Goal: Information Seeking & Learning: Check status

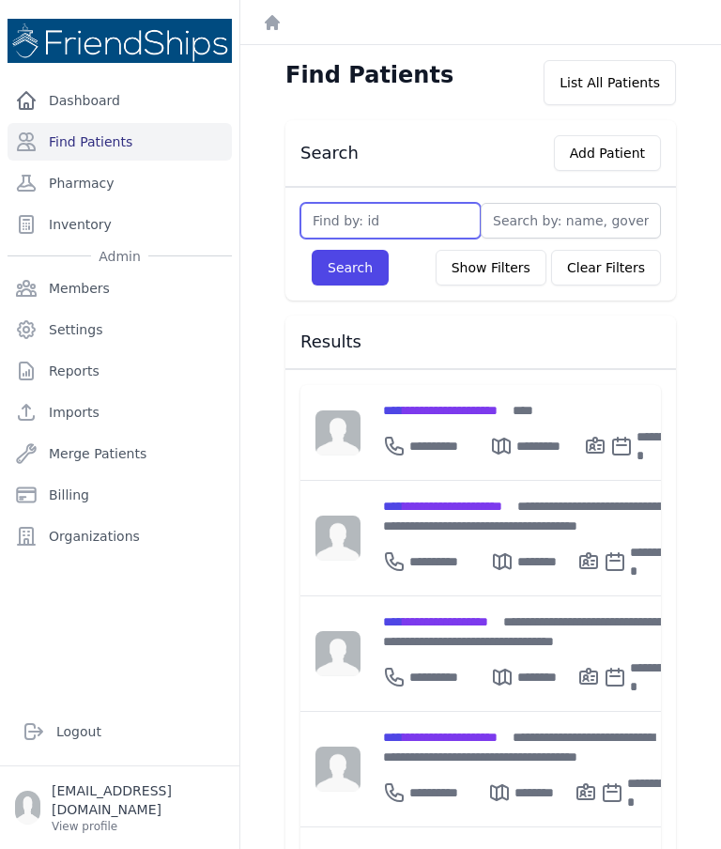
click at [440, 219] on input "text" at bounding box center [390, 221] width 180 height 36
type input "129"
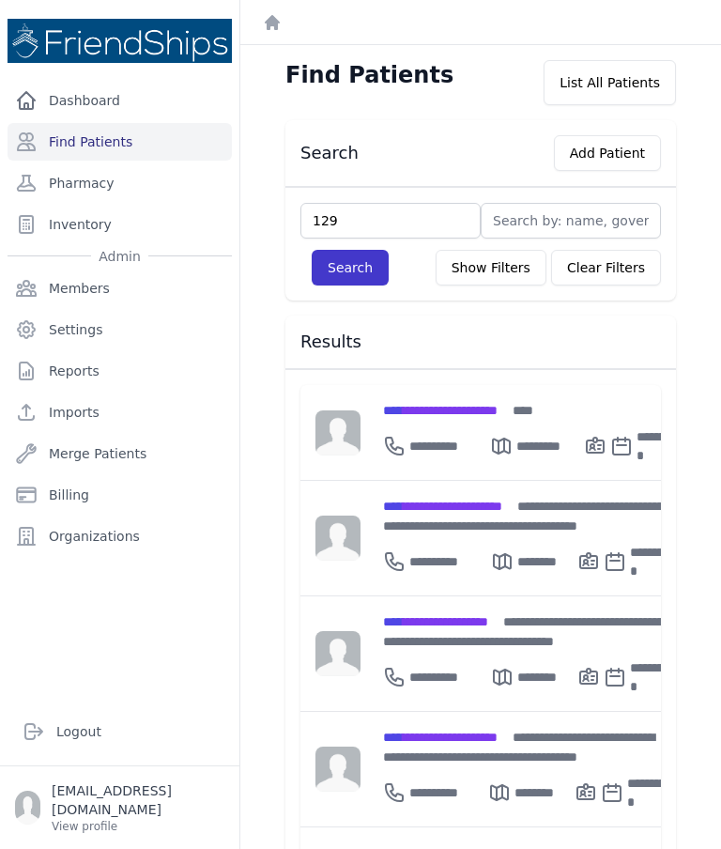
click at [355, 278] on button "Search" at bounding box center [350, 268] width 77 height 36
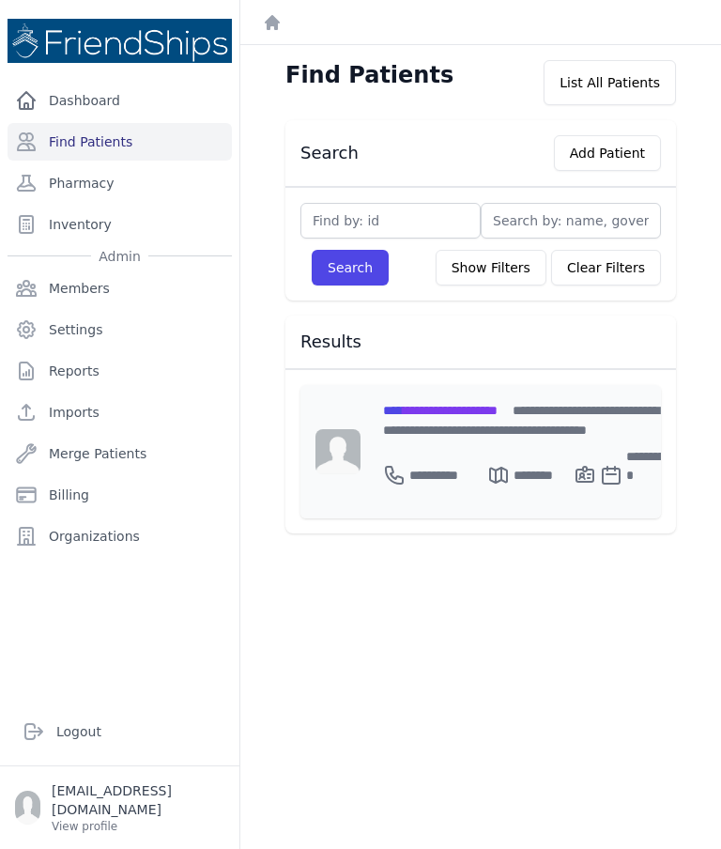
click at [492, 410] on span "**********" at bounding box center [440, 410] width 115 height 13
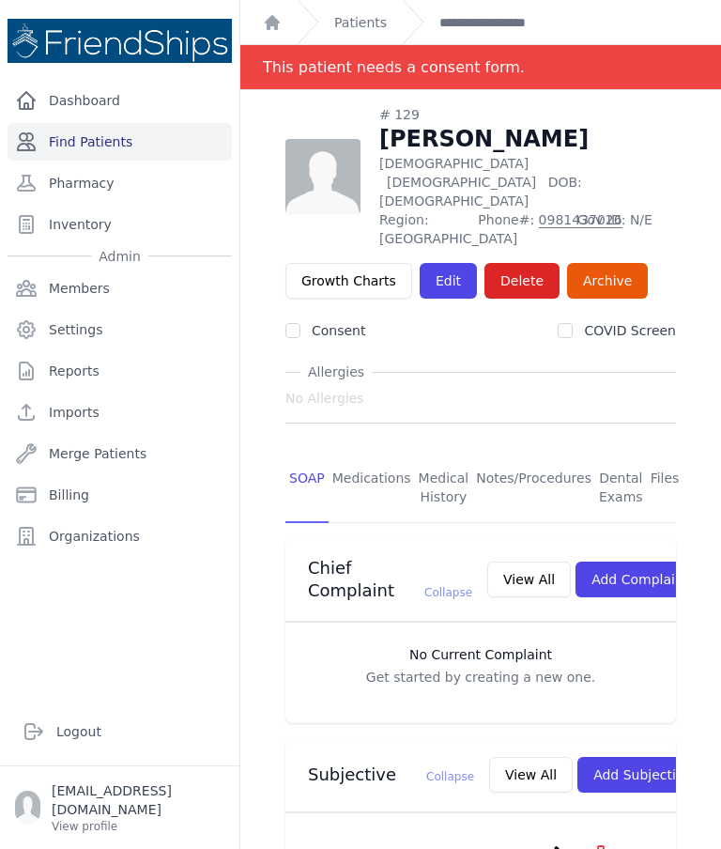
click at [145, 152] on link "Find Patients" at bounding box center [120, 142] width 224 height 38
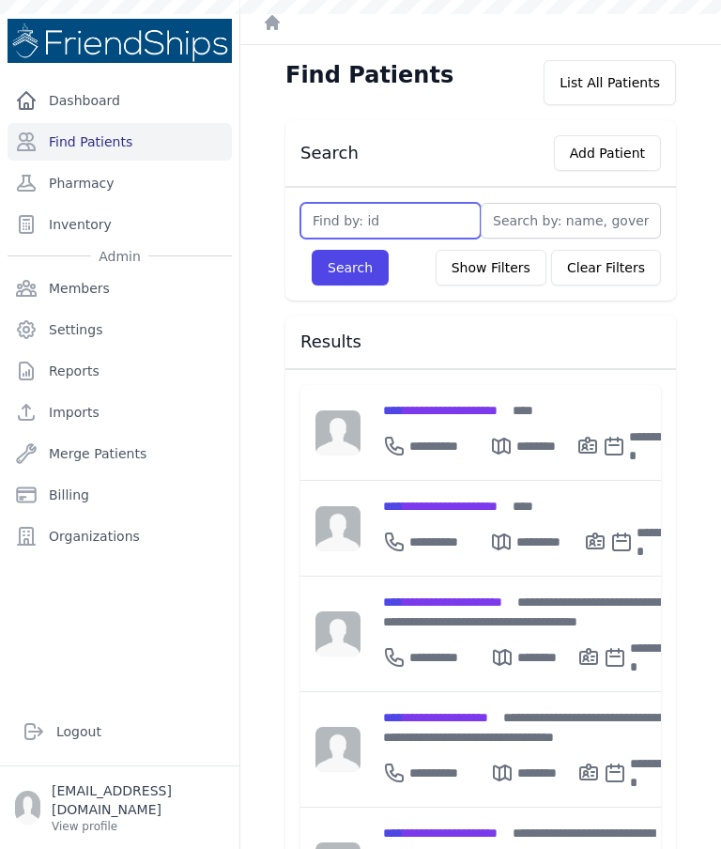
type input "2"
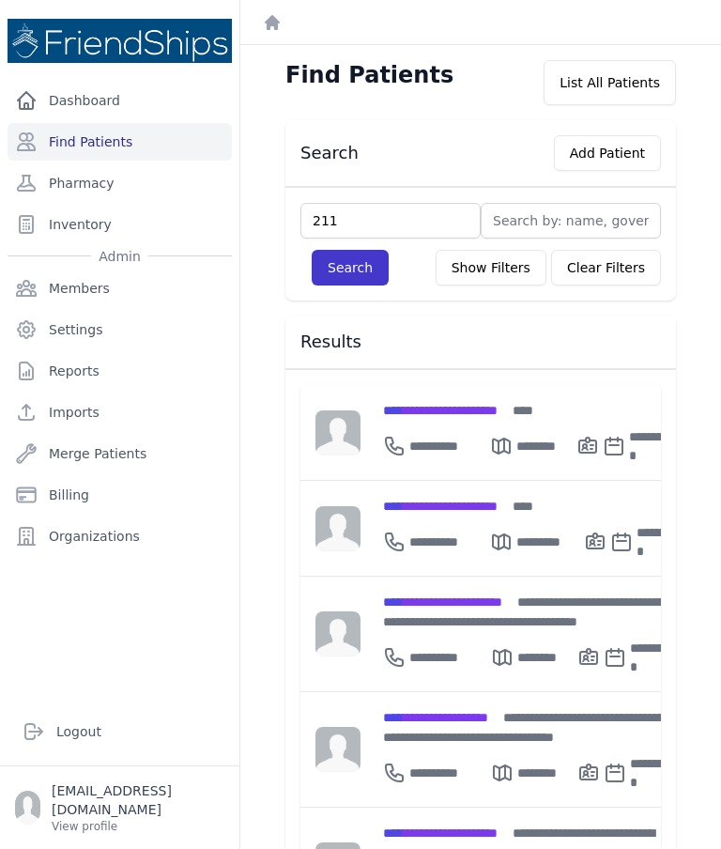
type input "211"
click at [334, 270] on button "Search" at bounding box center [350, 268] width 77 height 36
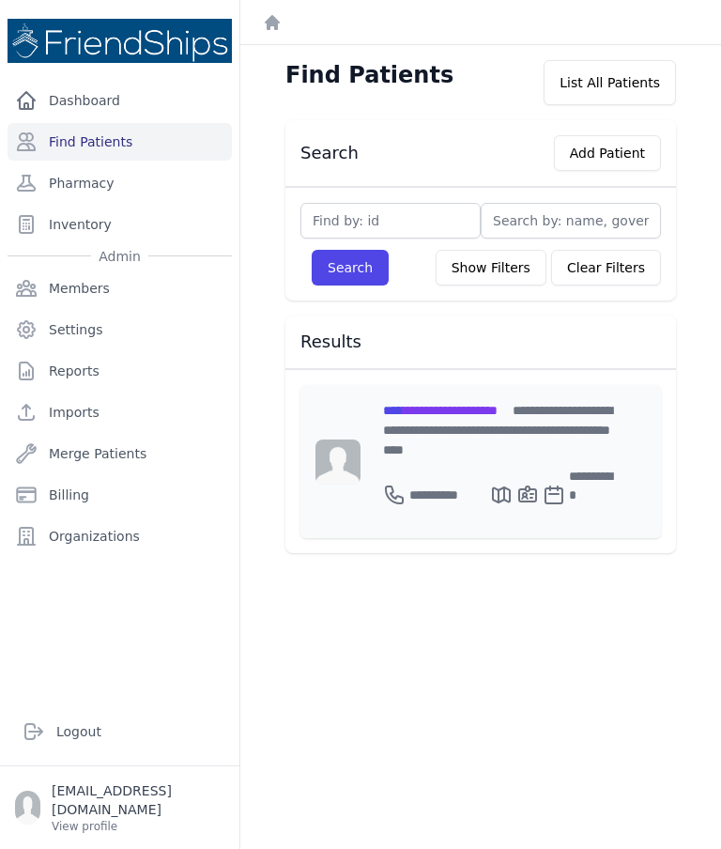
click at [441, 416] on span "**********" at bounding box center [440, 410] width 115 height 13
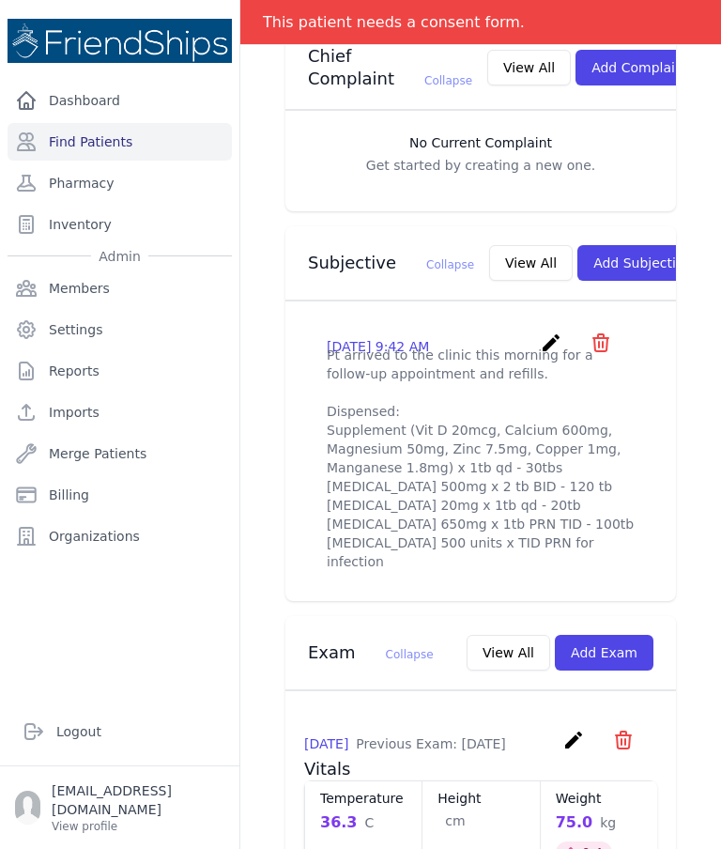
scroll to position [494, 0]
click at [75, 146] on link "Find Patients" at bounding box center [120, 142] width 224 height 38
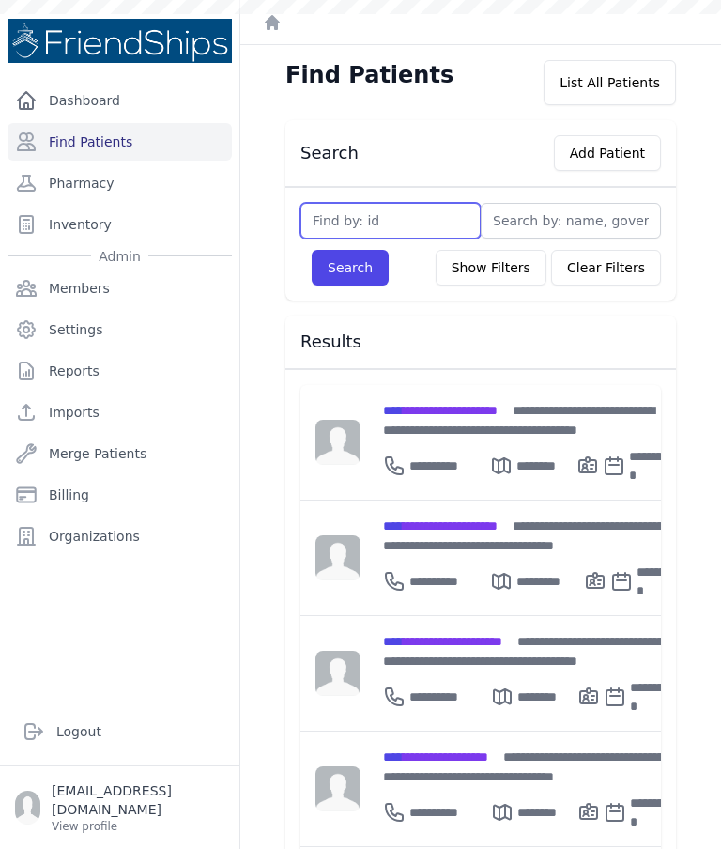
click at [339, 230] on input "text" at bounding box center [390, 221] width 180 height 36
type input "3"
type input "37"
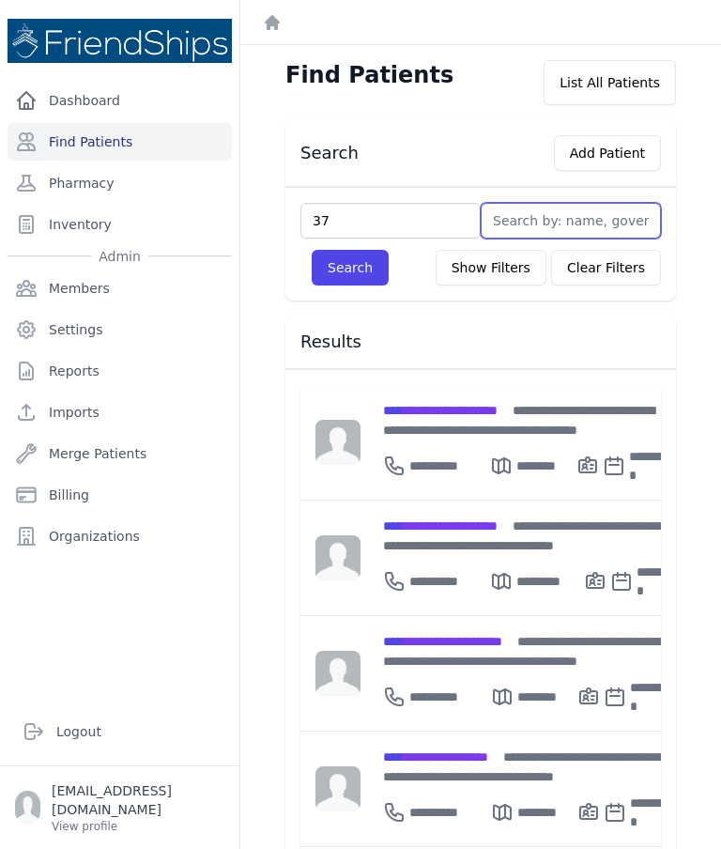
type input "6"
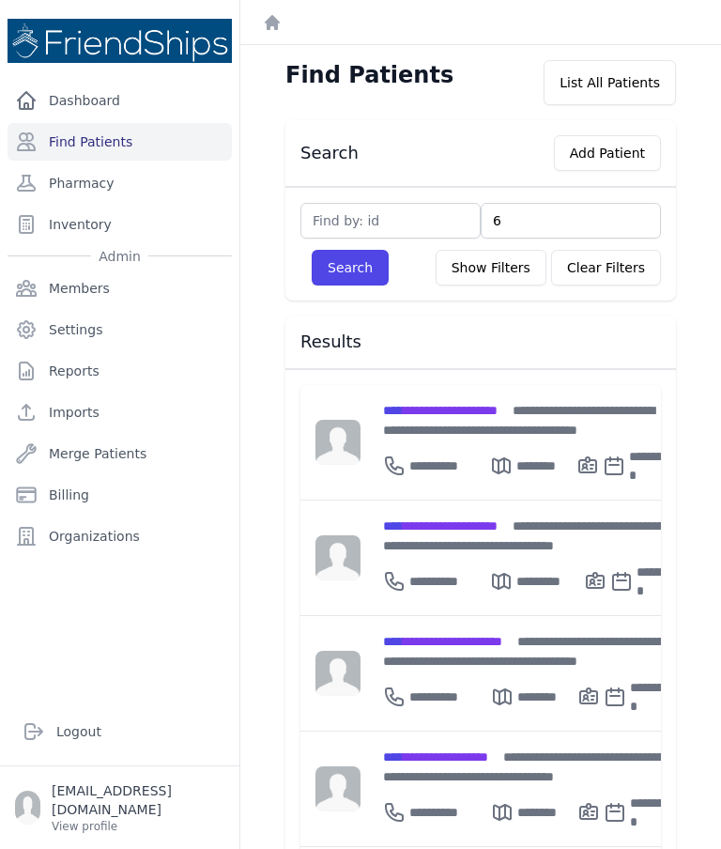
type input "67"
type input "6"
click at [347, 229] on input "text" at bounding box center [390, 221] width 180 height 36
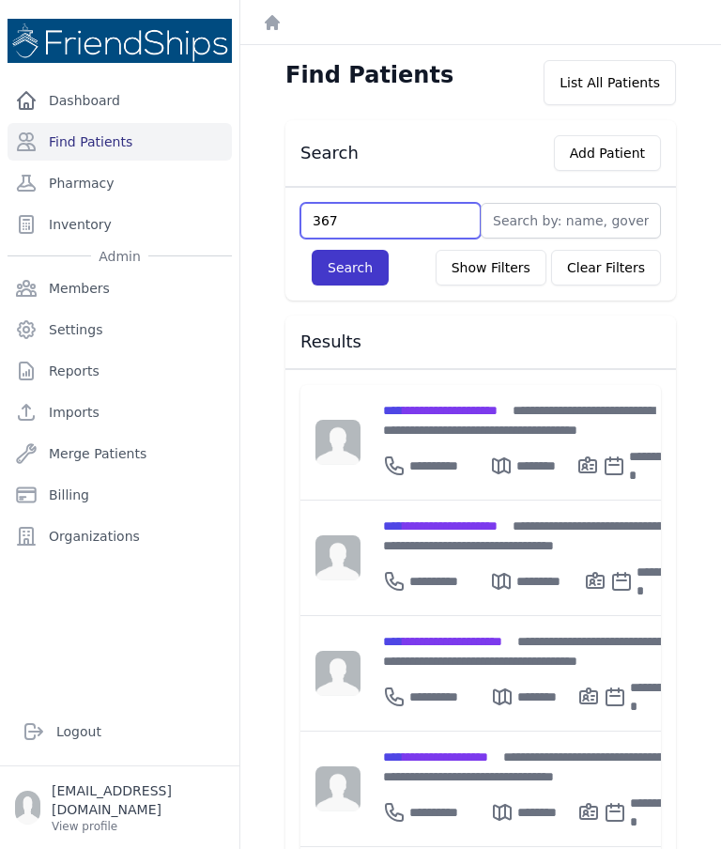
type input "367"
click at [345, 284] on button "Search" at bounding box center [350, 268] width 77 height 36
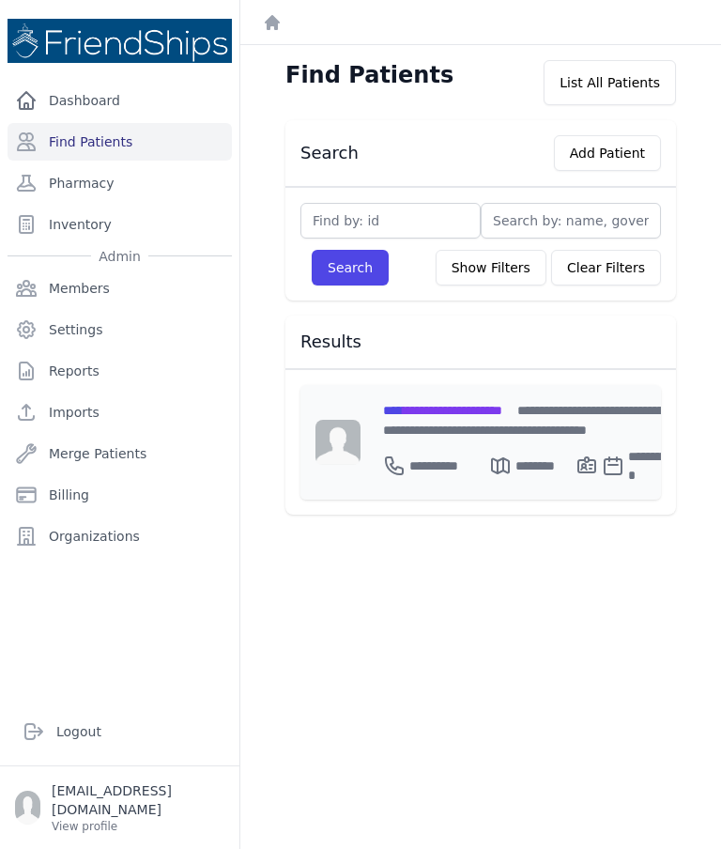
click at [437, 414] on span "**********" at bounding box center [442, 410] width 119 height 13
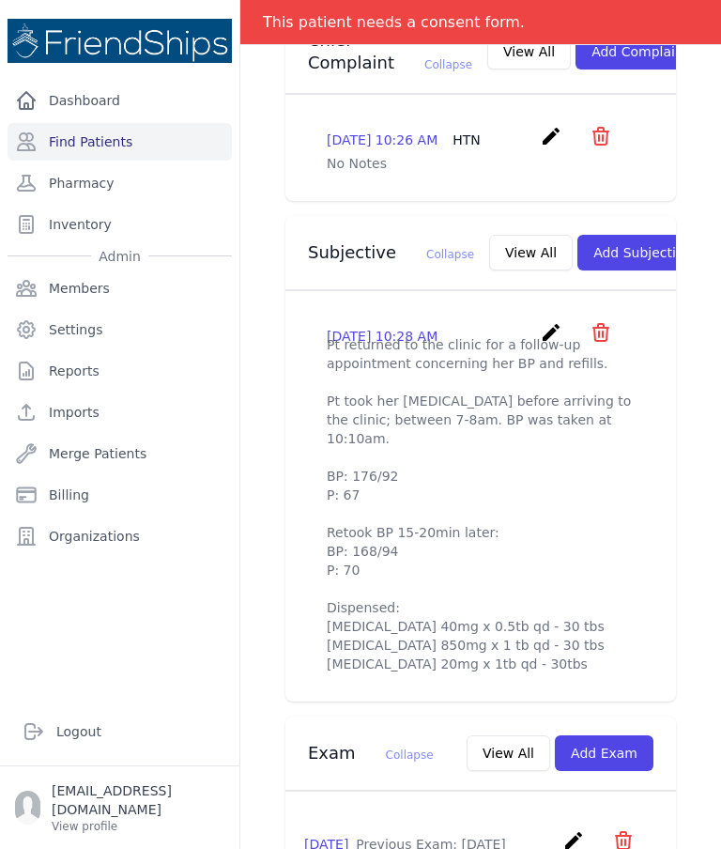
scroll to position [527, 0]
click at [85, 154] on link "Find Patients" at bounding box center [120, 142] width 224 height 38
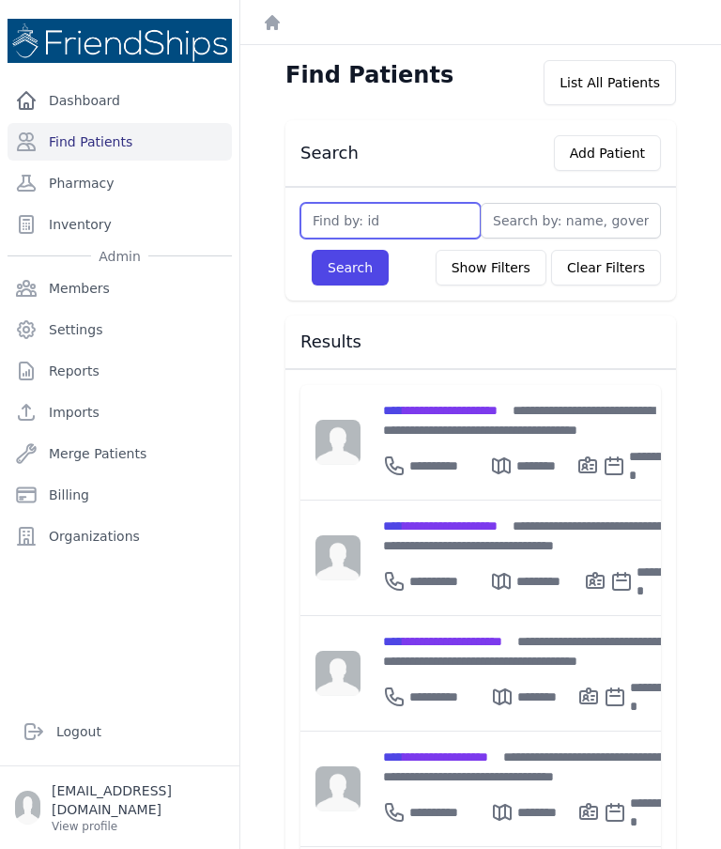
click at [403, 222] on input "text" at bounding box center [390, 221] width 180 height 36
type input "367"
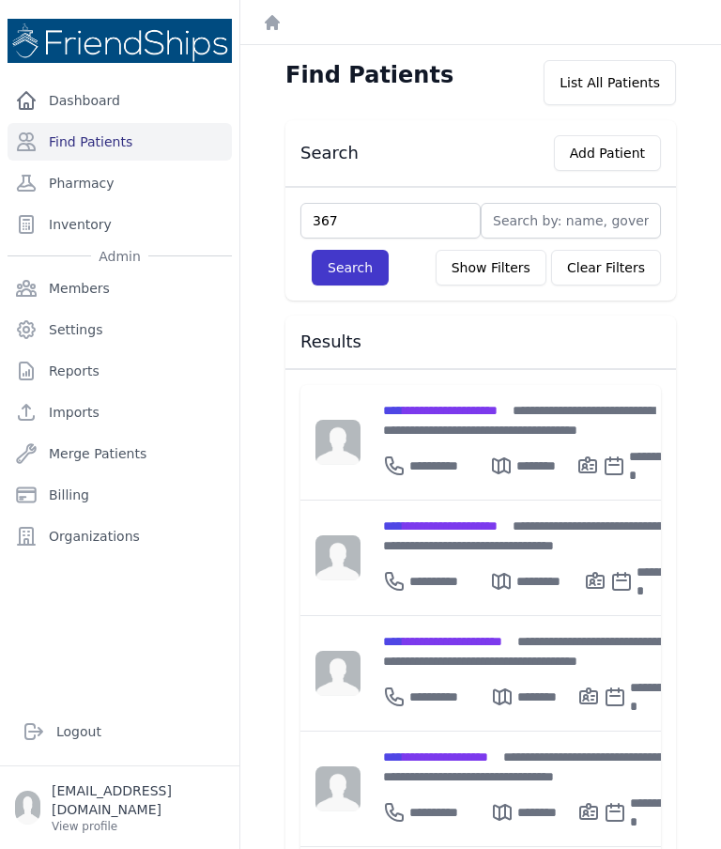
click at [351, 266] on button "Search" at bounding box center [350, 268] width 77 height 36
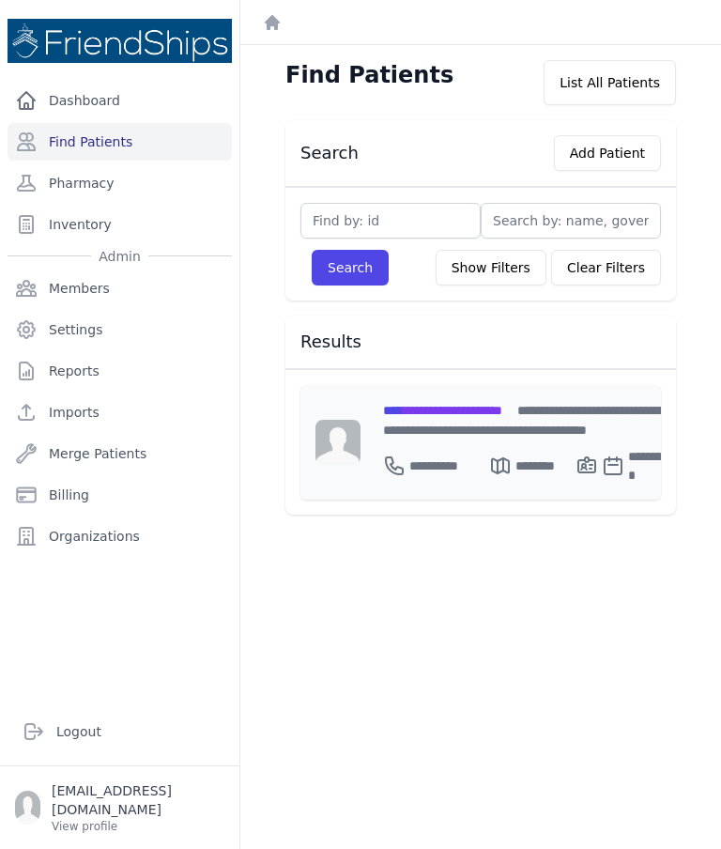
click at [454, 412] on span "**********" at bounding box center [442, 410] width 119 height 13
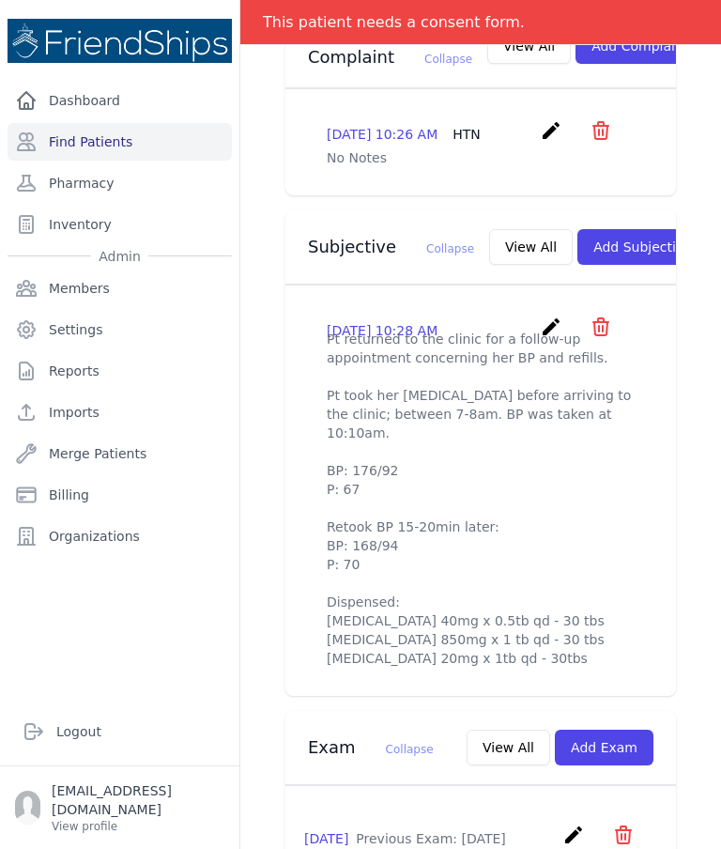
scroll to position [549, 0]
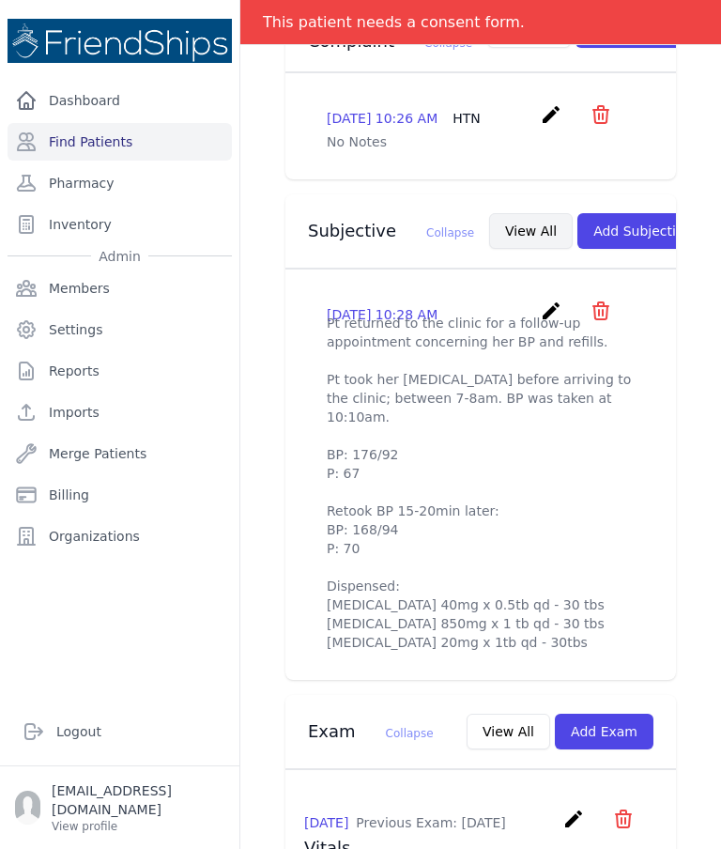
click at [489, 223] on button "View All" at bounding box center [531, 231] width 84 height 36
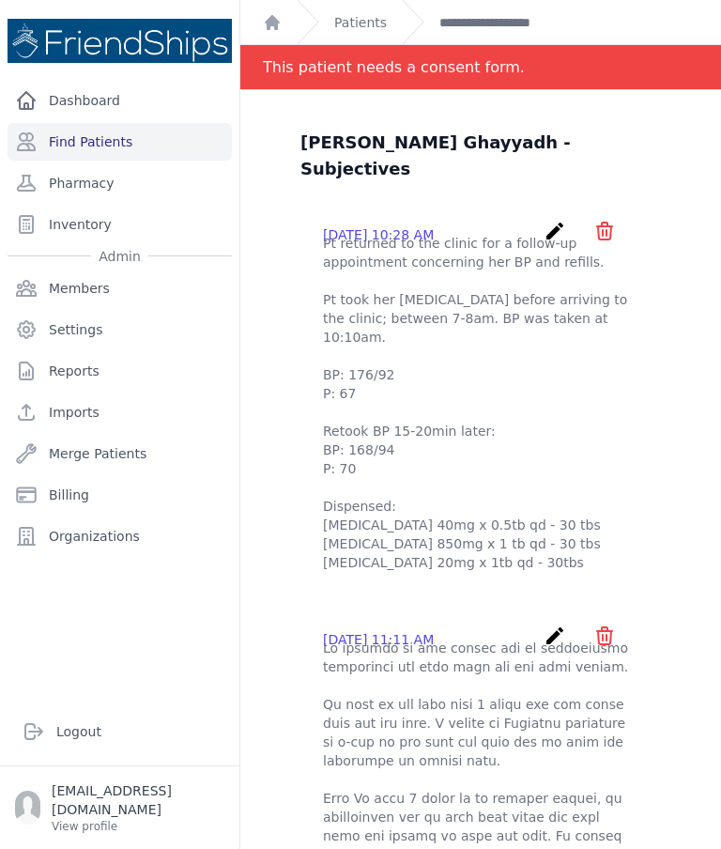
scroll to position [42, 0]
click at [570, 206] on div "2025-Oct-02 10:28 AM create ​ Delete subjective - Pt returned to the clinic for…" at bounding box center [480, 397] width 361 height 382
click at [545, 221] on icon "create" at bounding box center [555, 232] width 23 height 23
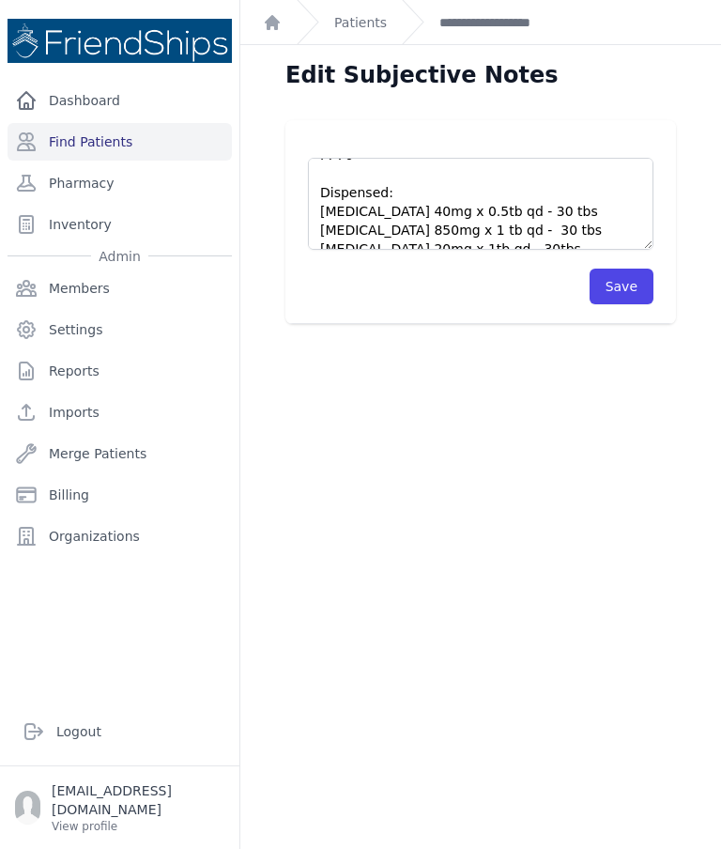
click at [572, 239] on textarea "Pt returned to the clinic for a follow-up appointment concerning her BP and ref…" at bounding box center [480, 204] width 345 height 92
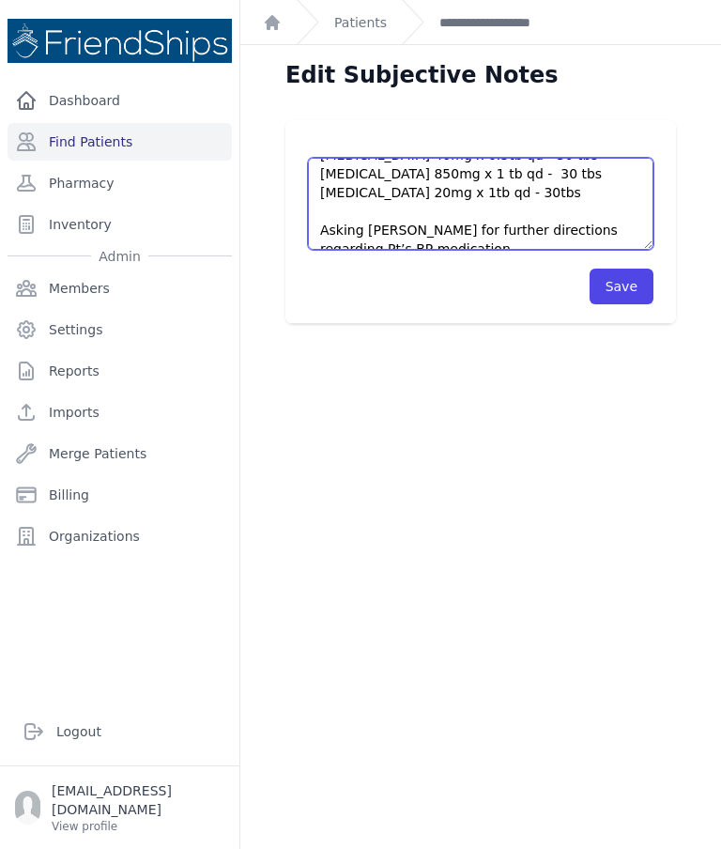
scroll to position [300, 0]
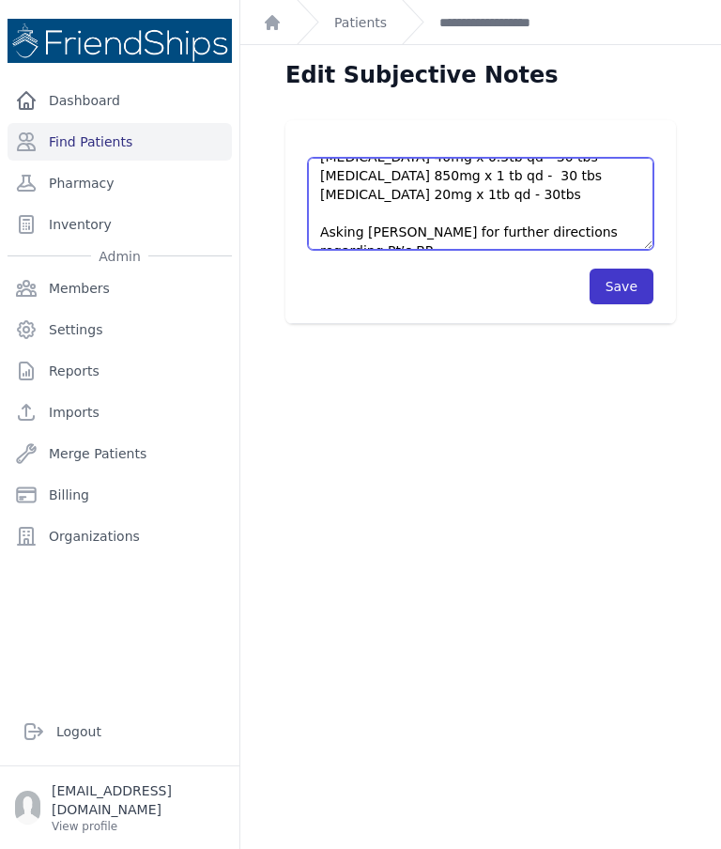
type textarea "Pt returned to the clinic for a follow-up appointment concerning her BP and ref…"
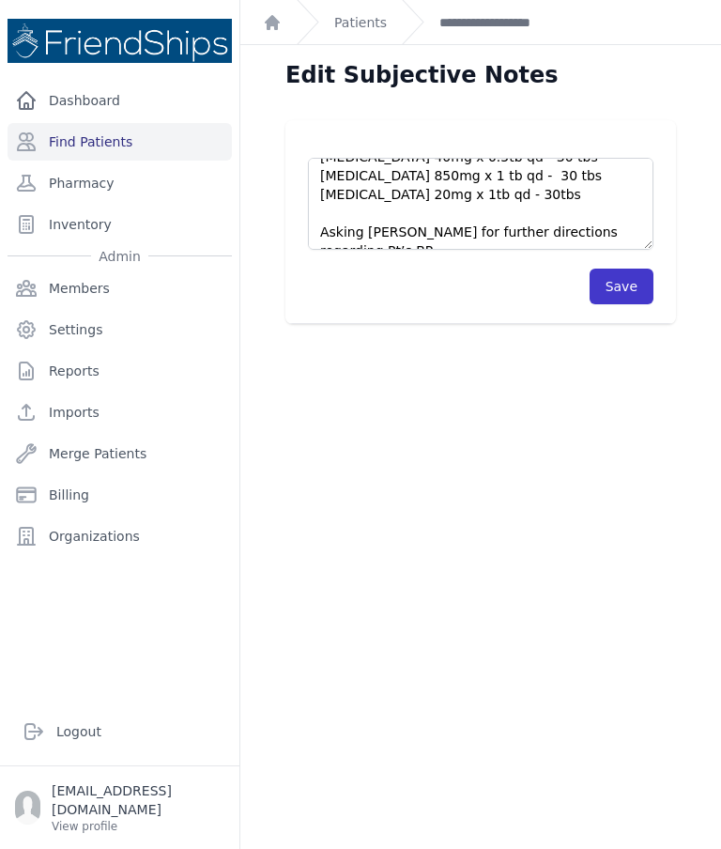
click at [629, 292] on button "Save" at bounding box center [622, 287] width 64 height 36
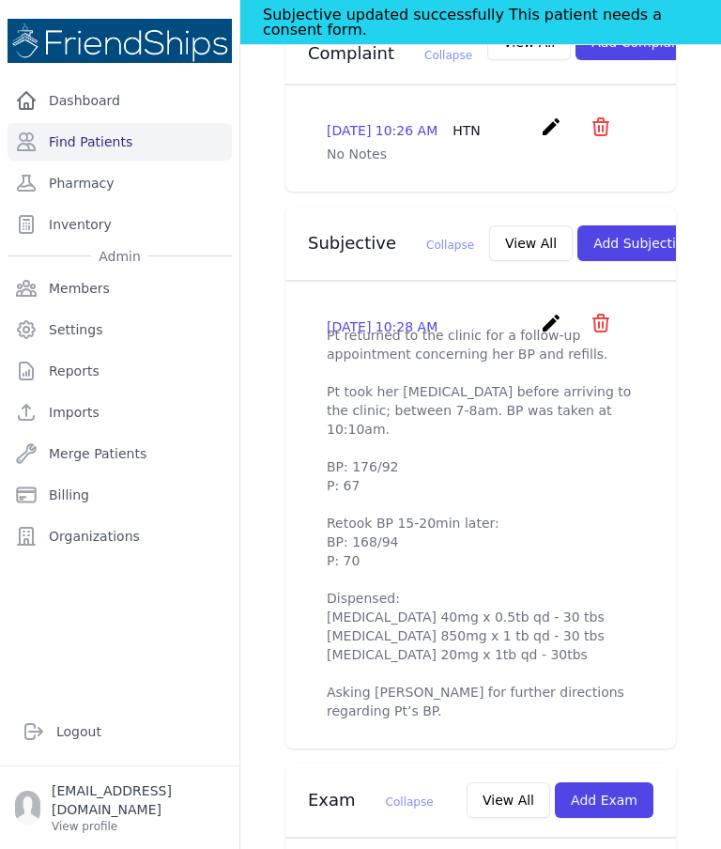
scroll to position [575, 0]
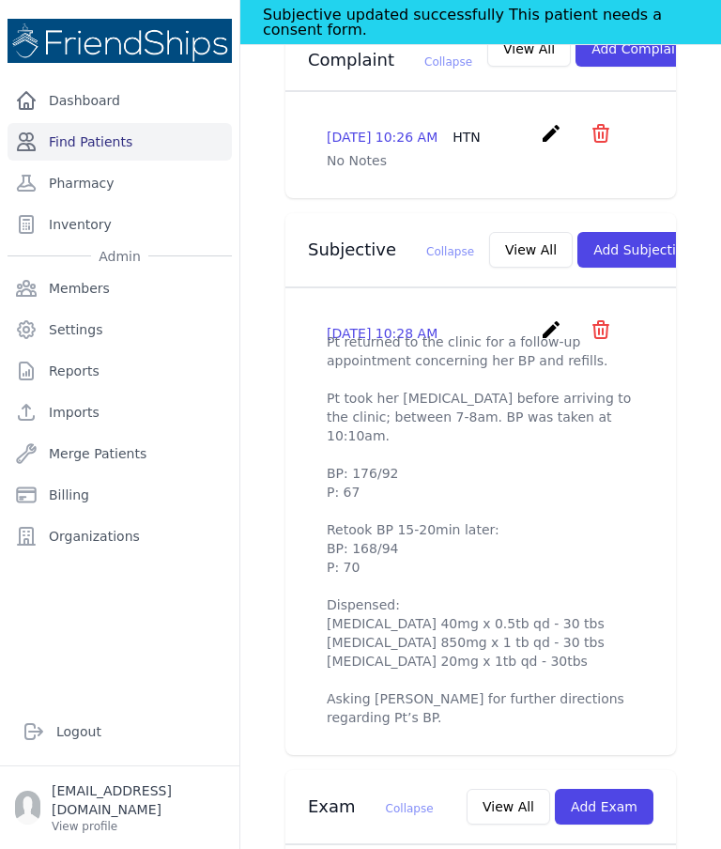
click at [114, 143] on link "Find Patients" at bounding box center [120, 142] width 224 height 38
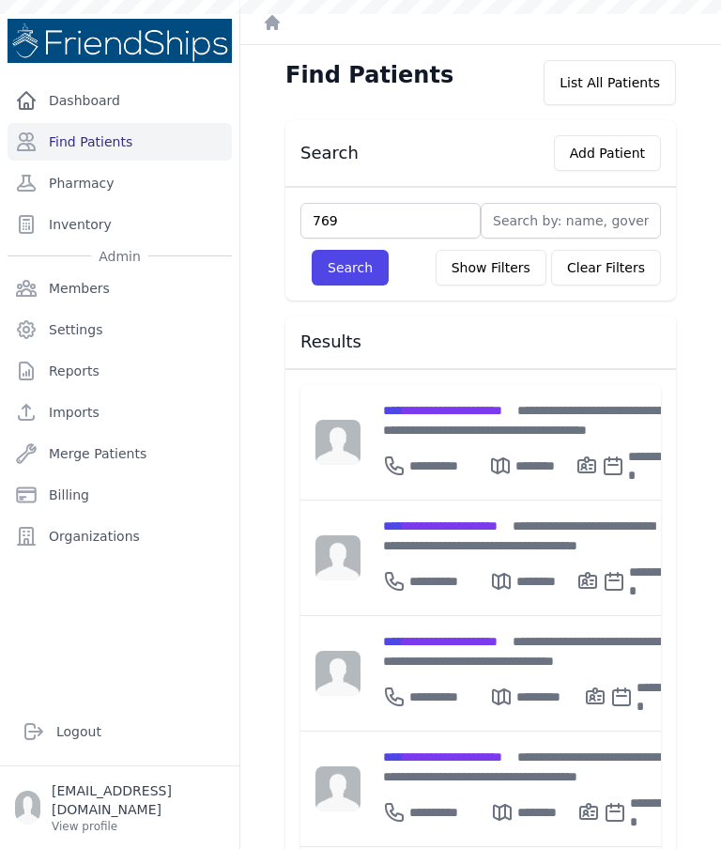
type input "769"
click at [371, 267] on button "Search" at bounding box center [350, 268] width 77 height 36
click at [435, 231] on input "text" at bounding box center [390, 221] width 180 height 36
type input "769"
click at [339, 284] on button "Search" at bounding box center [350, 268] width 77 height 36
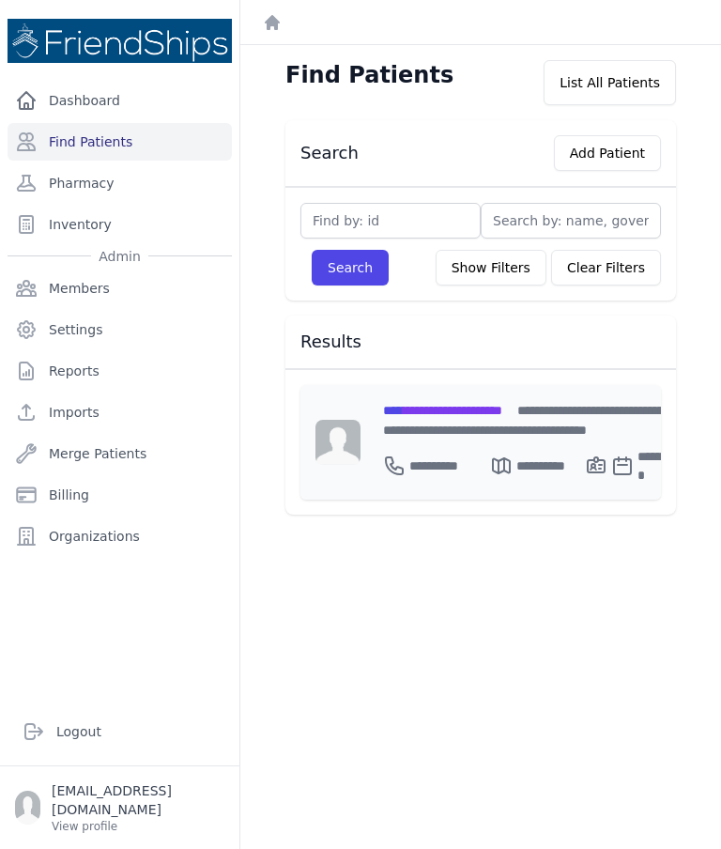
click at [440, 420] on div "**********" at bounding box center [532, 419] width 299 height 39
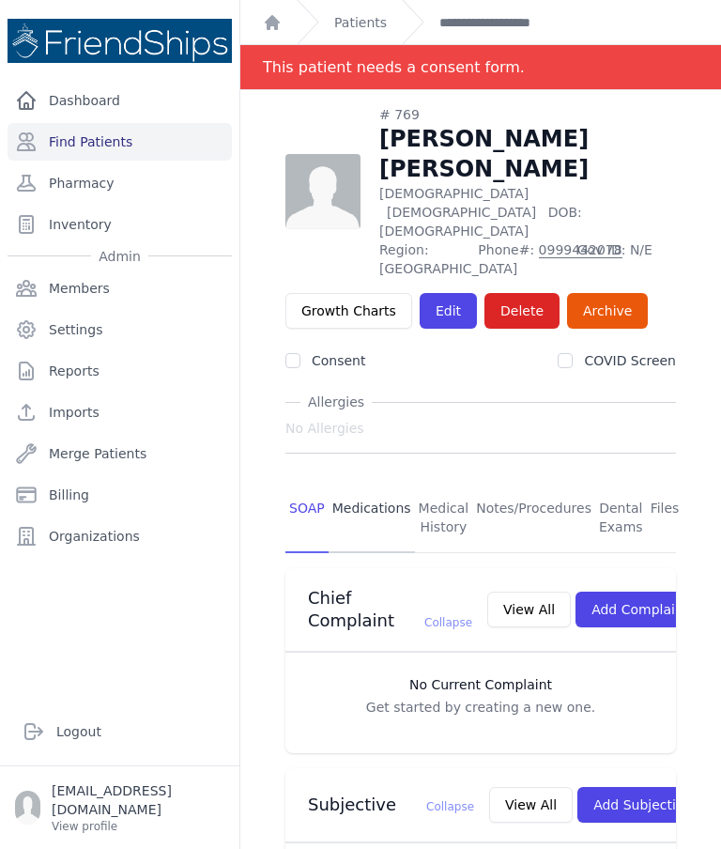
click at [382, 483] on link "Medications" at bounding box center [372, 517] width 86 height 69
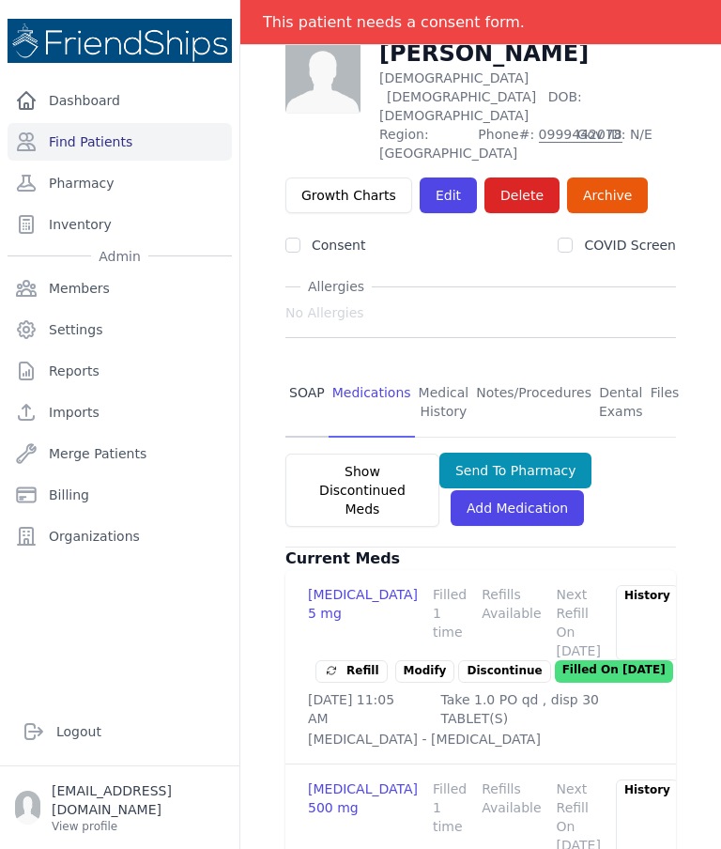
click at [310, 368] on link "SOAP" at bounding box center [306, 402] width 43 height 69
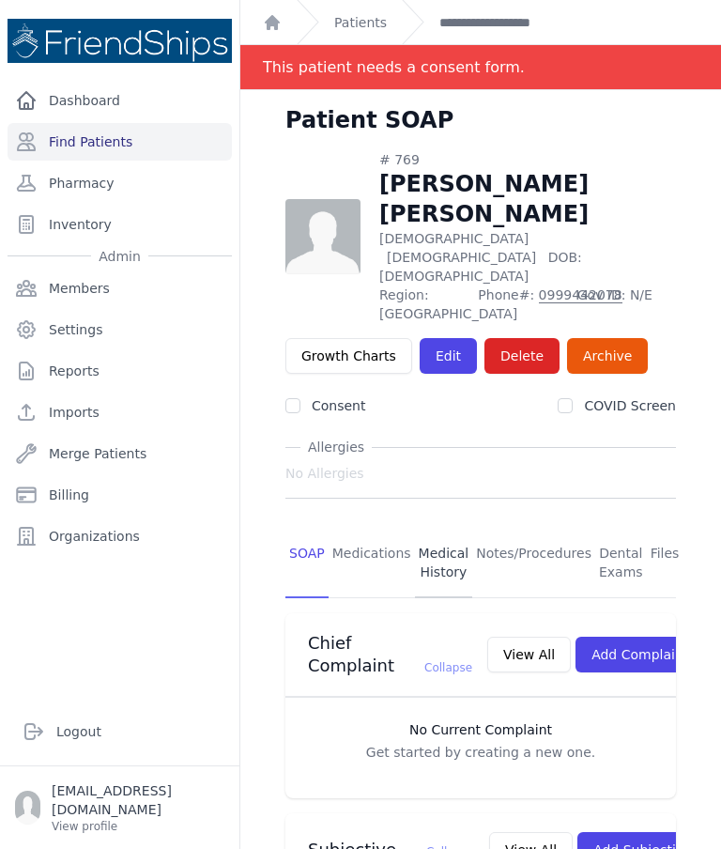
click at [415, 529] on link "Medical History" at bounding box center [444, 563] width 58 height 69
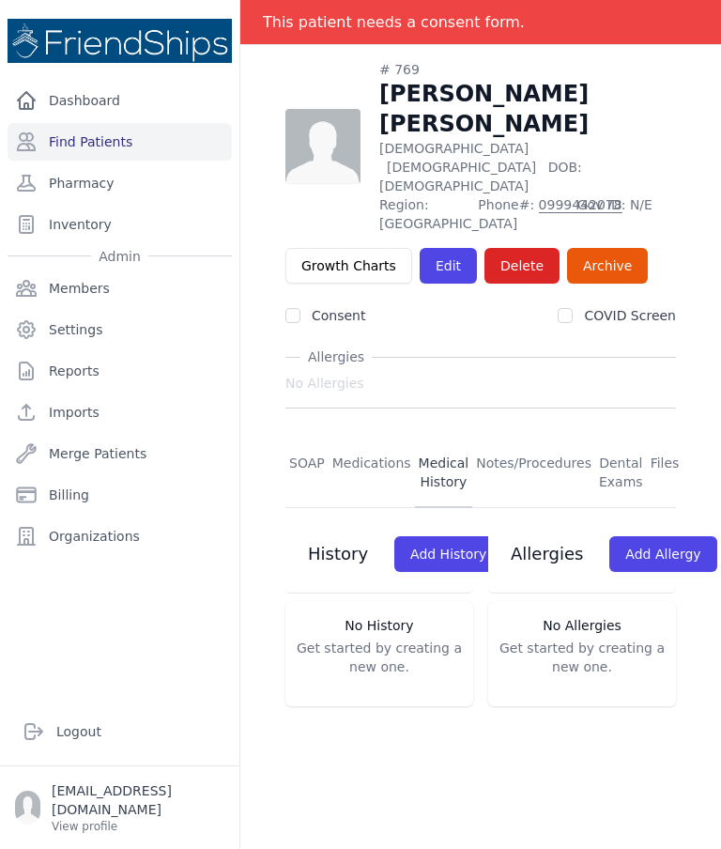
scroll to position [90, 0]
click at [309, 438] on link "SOAP" at bounding box center [306, 472] width 43 height 69
click at [304, 438] on link "SOAP" at bounding box center [306, 472] width 43 height 69
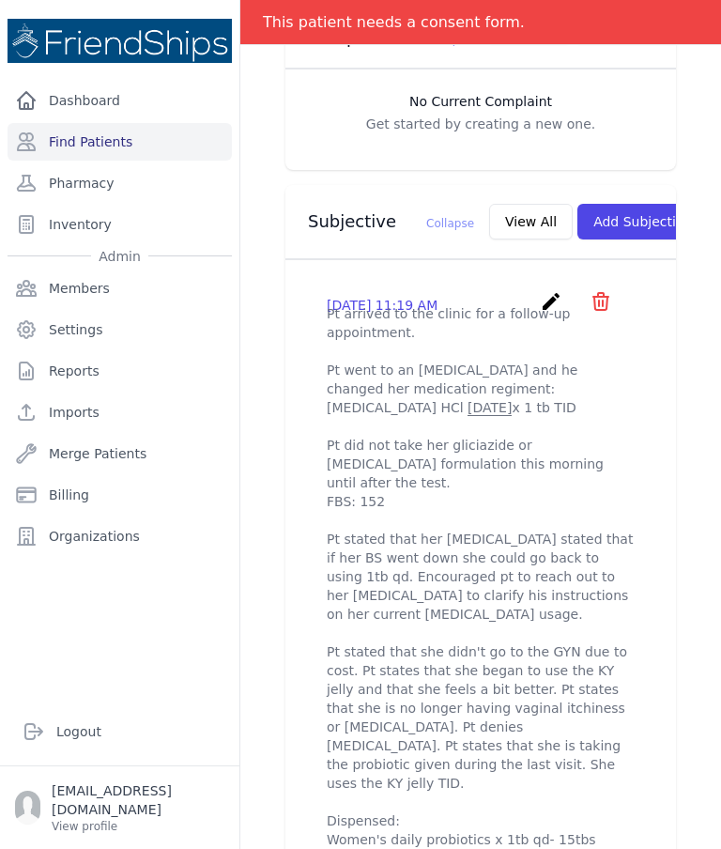
scroll to position [615, 0]
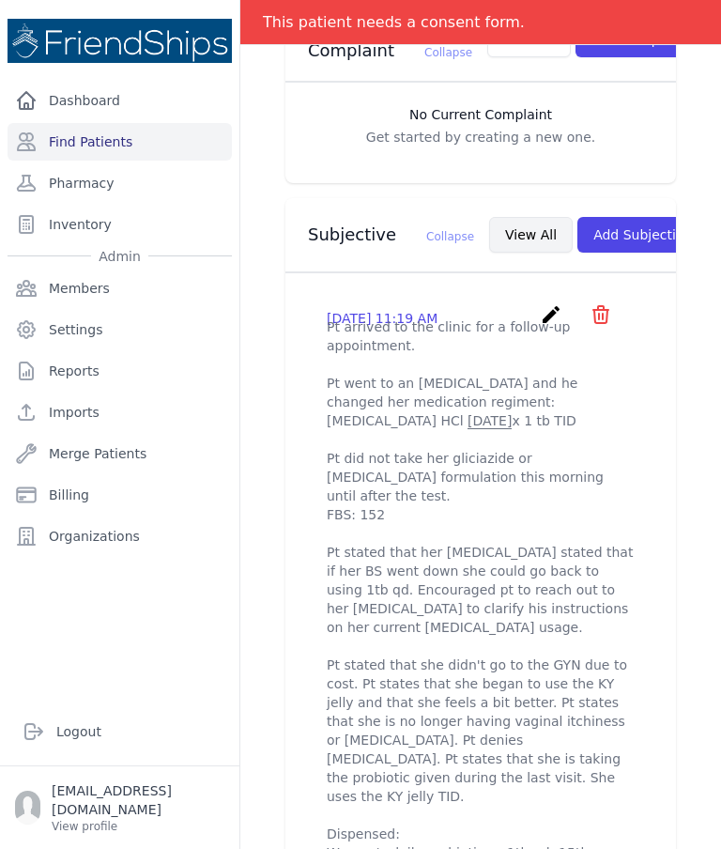
click at [489, 217] on button "View All" at bounding box center [531, 235] width 84 height 36
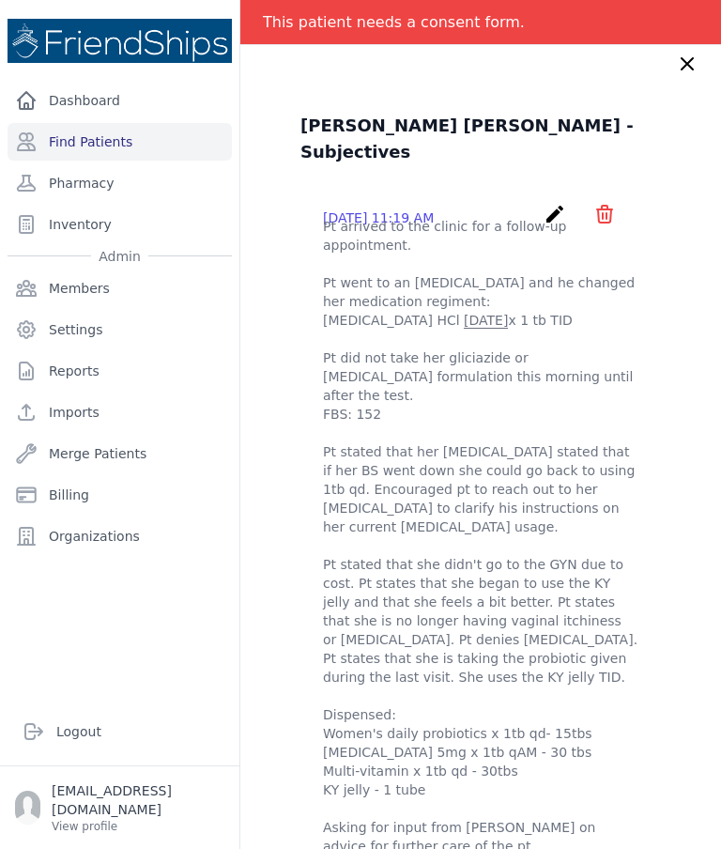
scroll to position [0, 0]
click at [88, 132] on link "Find Patients" at bounding box center [120, 142] width 224 height 38
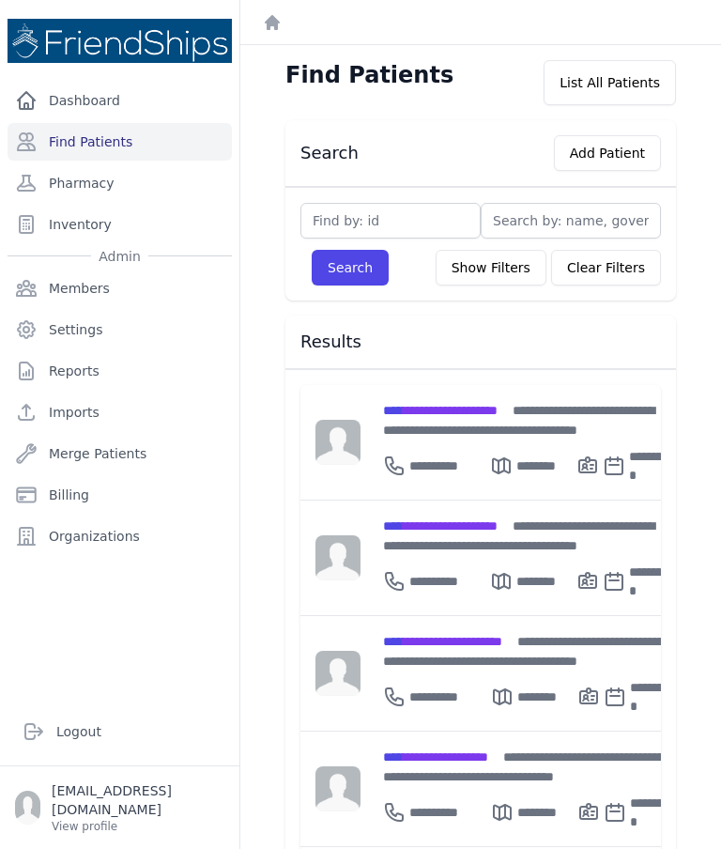
click at [392, 198] on div "Search Show Filters Clear Filters Filter By Age [DEMOGRAPHIC_DATA] 21-40 41-60 …" at bounding box center [480, 244] width 391 height 114
click at [419, 225] on input "text" at bounding box center [390, 221] width 180 height 36
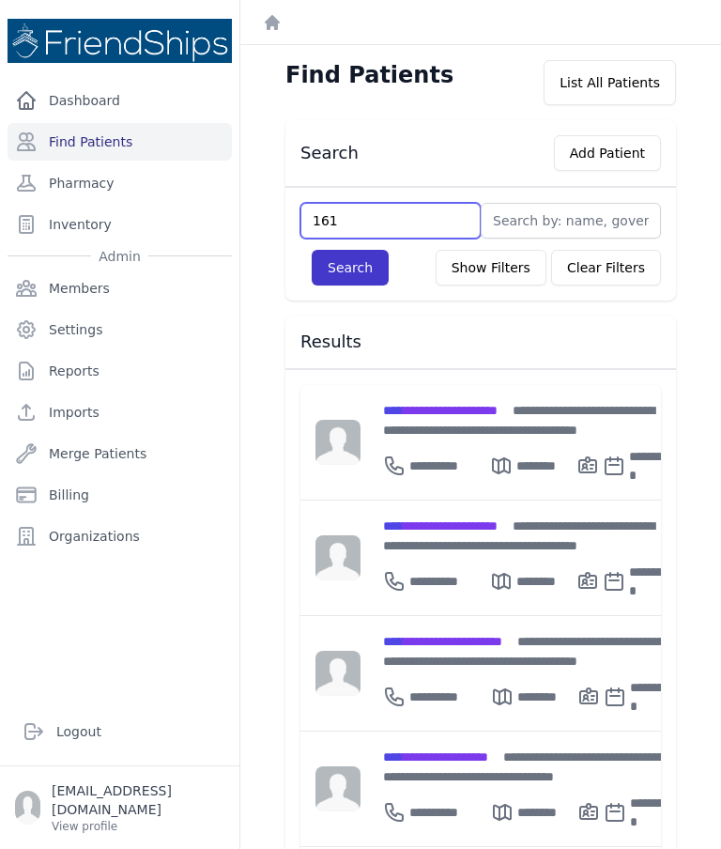
type input "161"
click at [346, 275] on button "Search" at bounding box center [350, 268] width 77 height 36
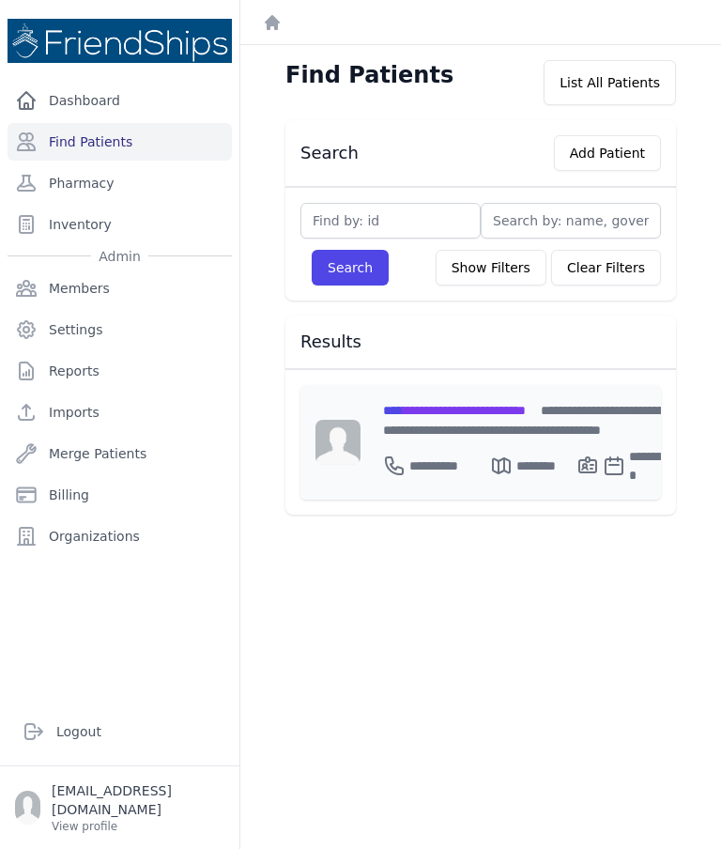
click at [478, 404] on span "**********" at bounding box center [454, 410] width 143 height 13
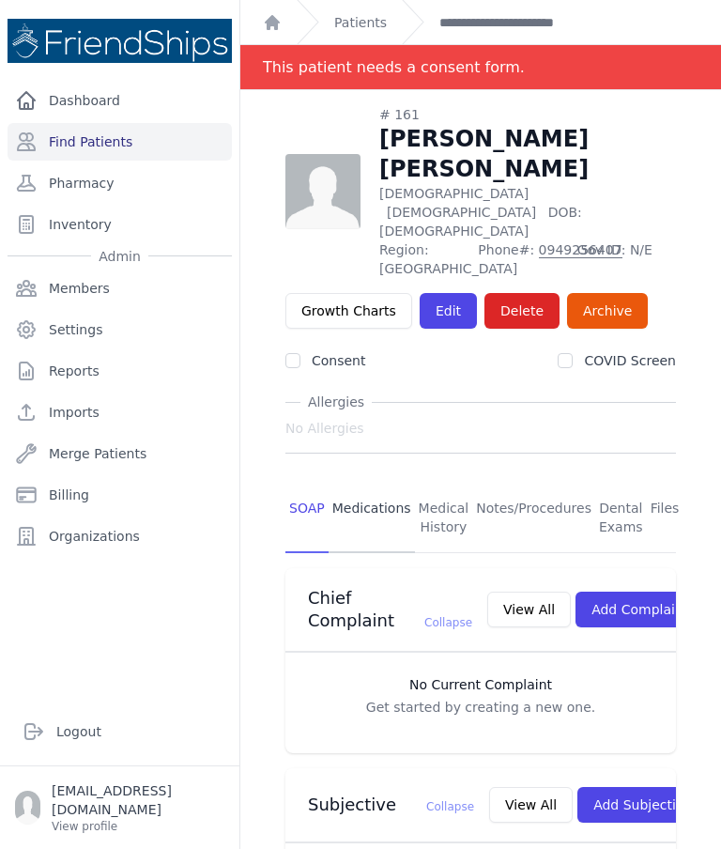
click at [366, 483] on link "Medications" at bounding box center [372, 517] width 86 height 69
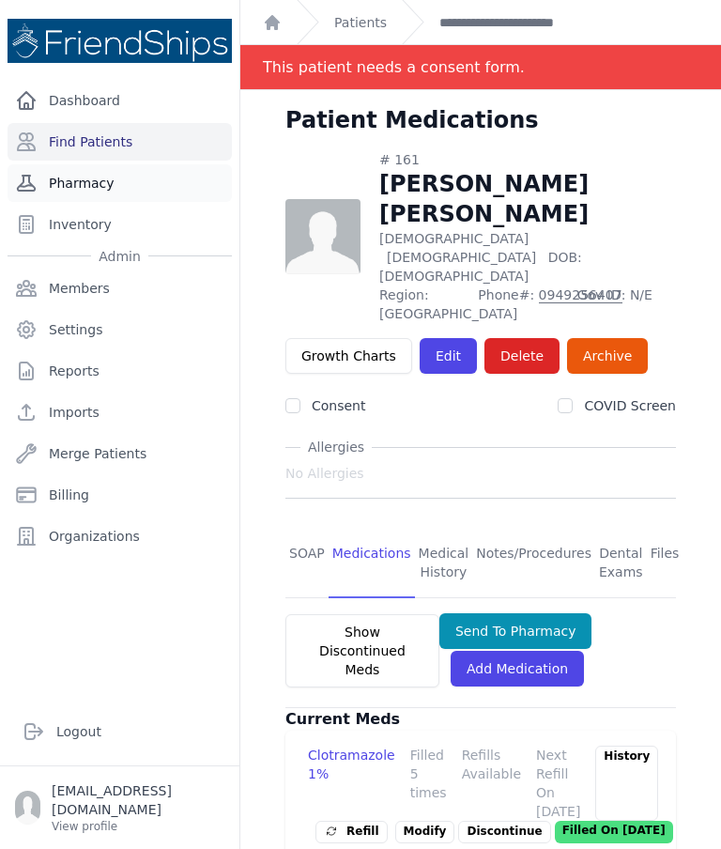
click at [100, 177] on link "Pharmacy" at bounding box center [120, 183] width 224 height 38
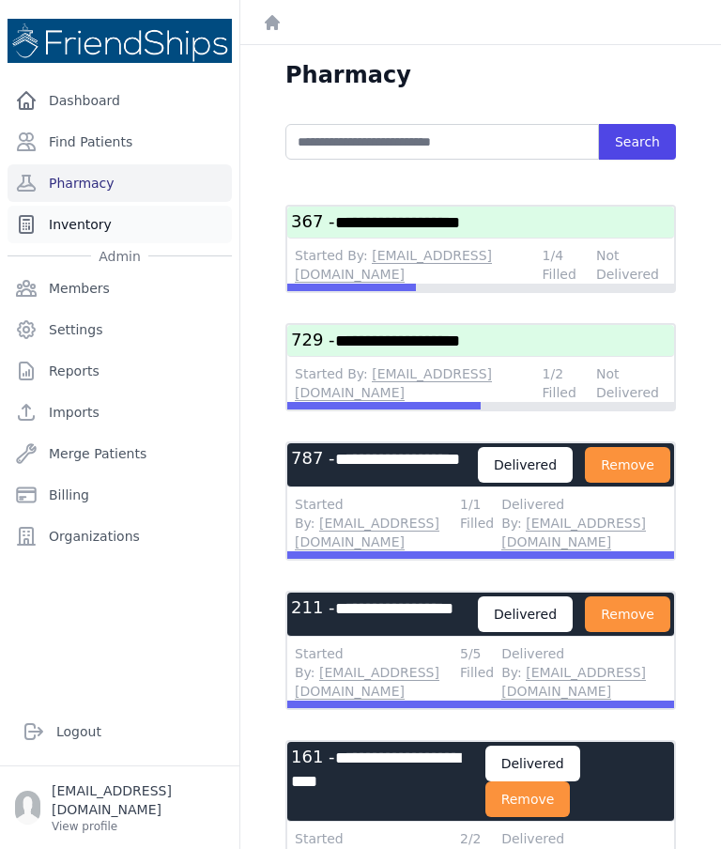
click at [104, 238] on link "Inventory" at bounding box center [120, 225] width 224 height 38
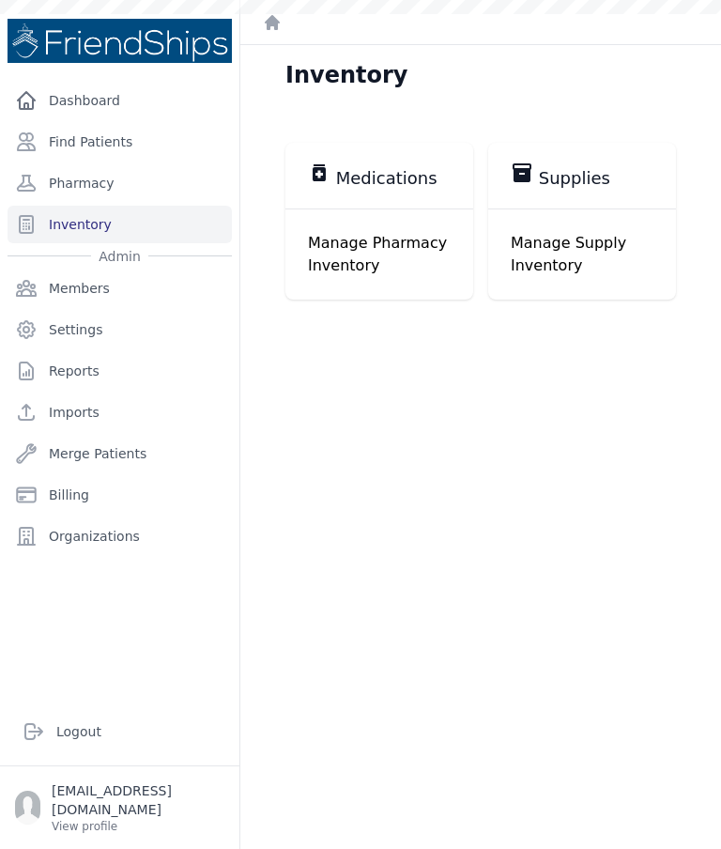
click at [394, 171] on span "Medications" at bounding box center [386, 178] width 101 height 23
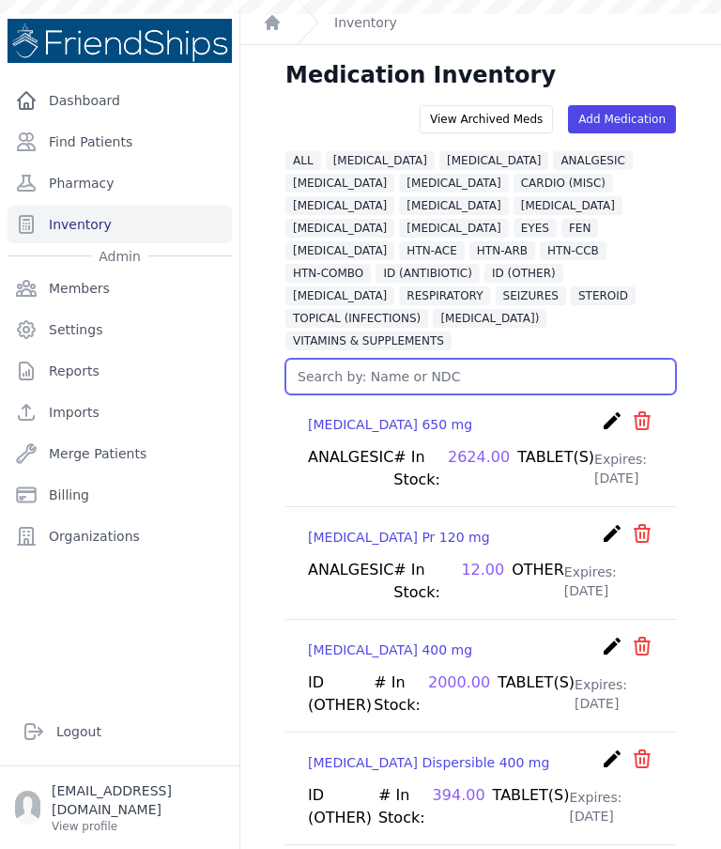
click at [499, 359] on input "text" at bounding box center [480, 377] width 391 height 36
click at [227, 683] on div "Dashboard Find Patients Pharmacy Inventory Admin Members Settings Reports Impor…" at bounding box center [119, 382] width 239 height 601
click at [473, 359] on input "text" at bounding box center [480, 377] width 391 height 36
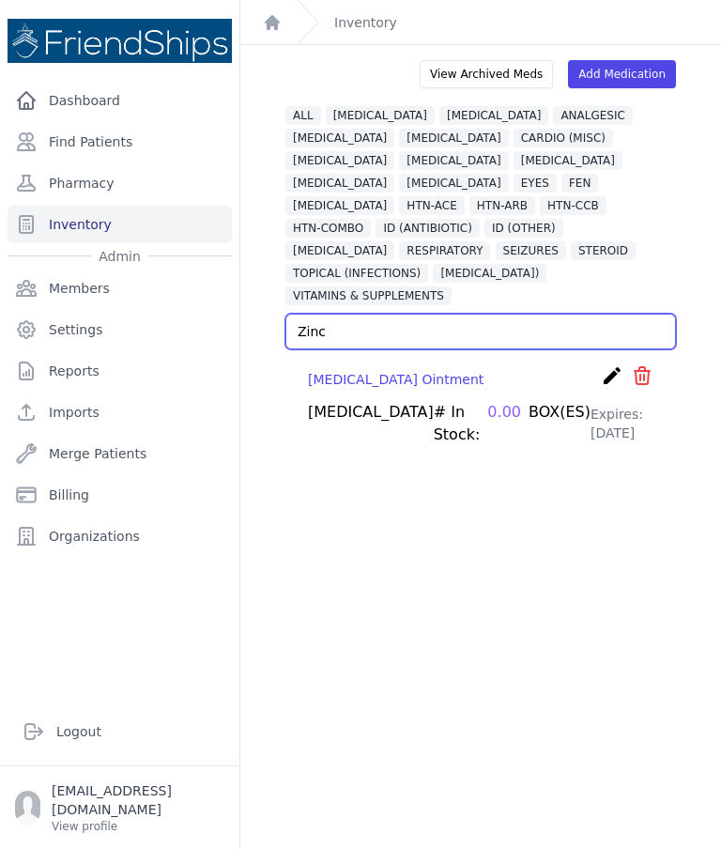
scroll to position [45, 0]
type input "Zinc"
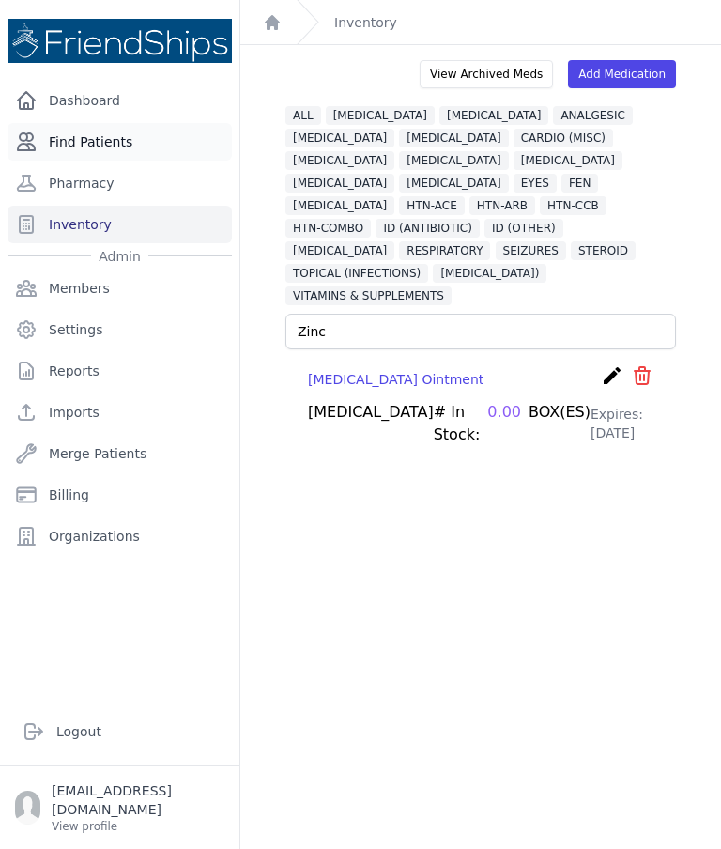
click at [121, 151] on link "Find Patients" at bounding box center [120, 142] width 224 height 38
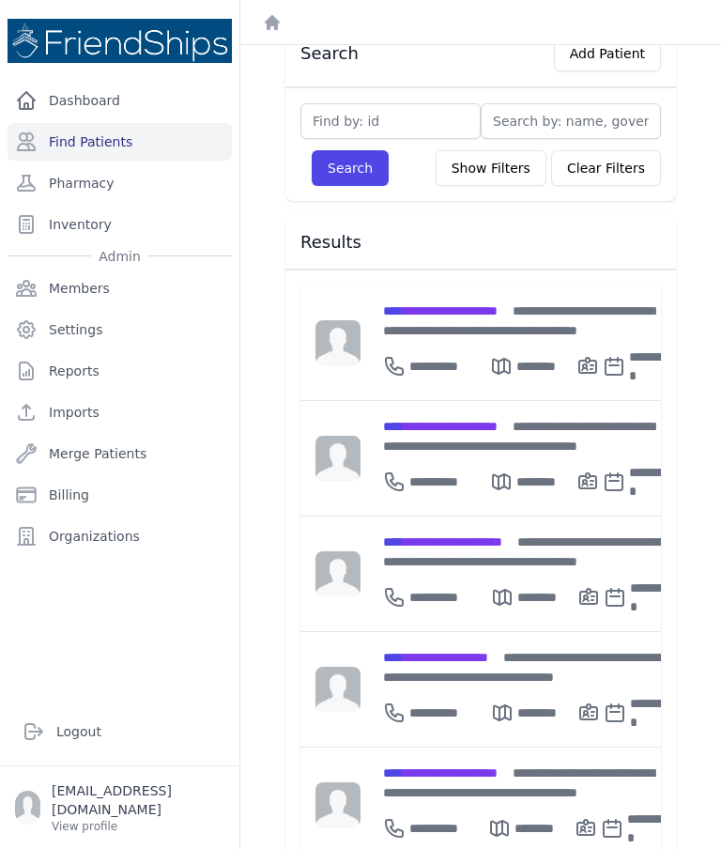
scroll to position [98, 0]
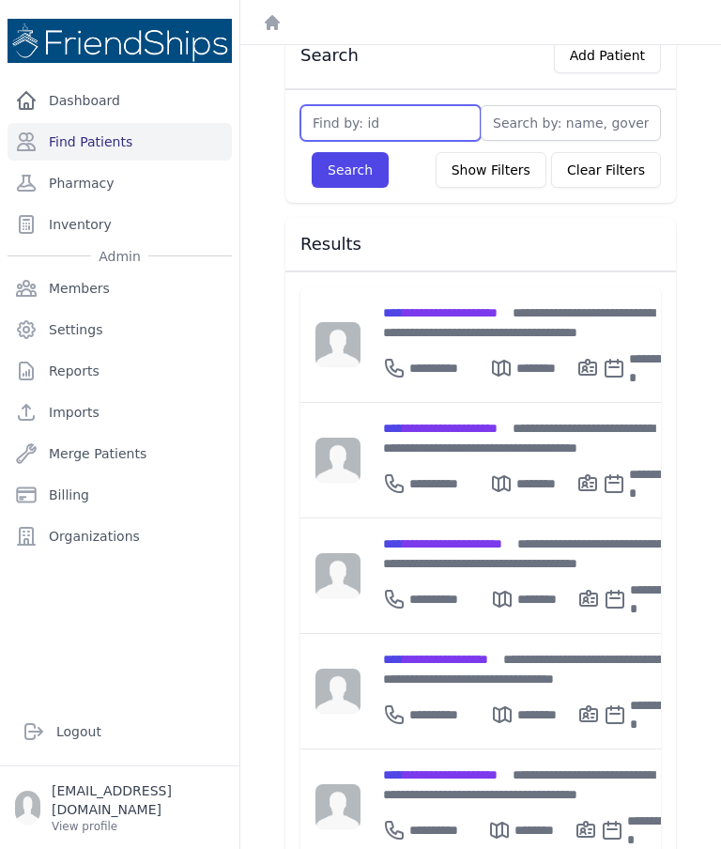
click at [366, 120] on input "text" at bounding box center [390, 123] width 180 height 36
type input "367"
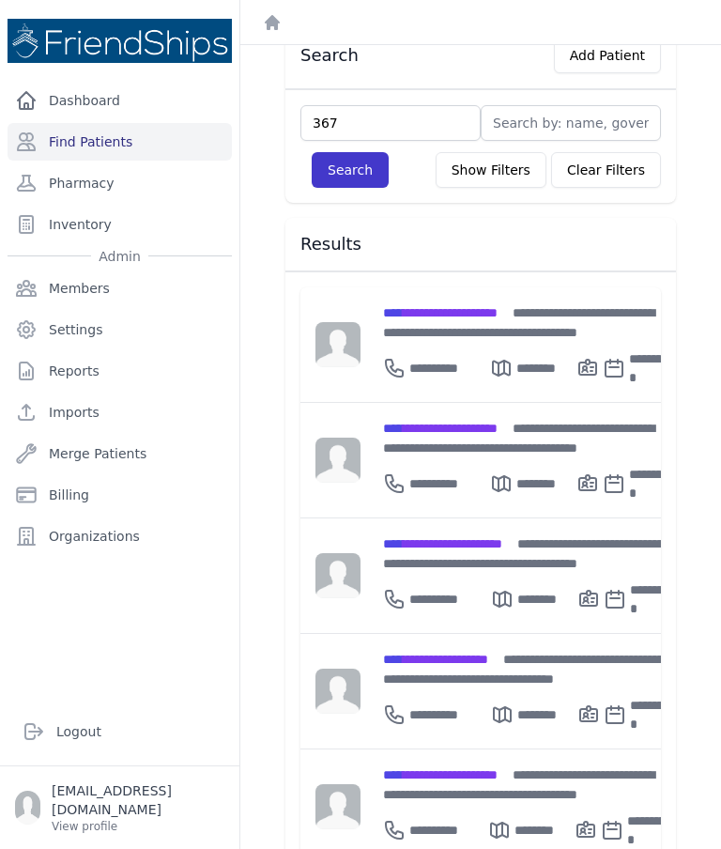
click at [353, 181] on button "Search" at bounding box center [350, 170] width 77 height 36
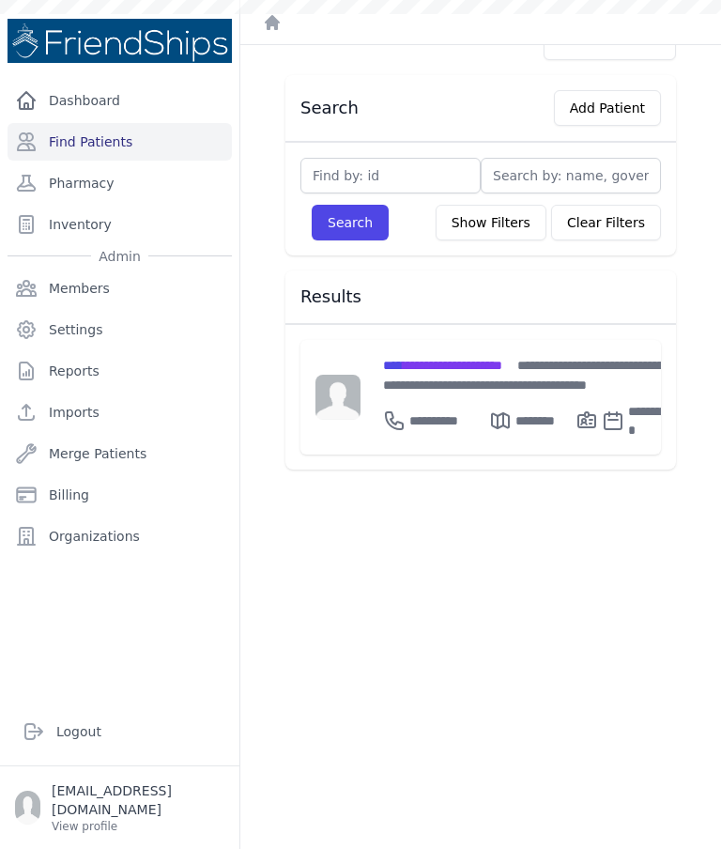
scroll to position [45, 0]
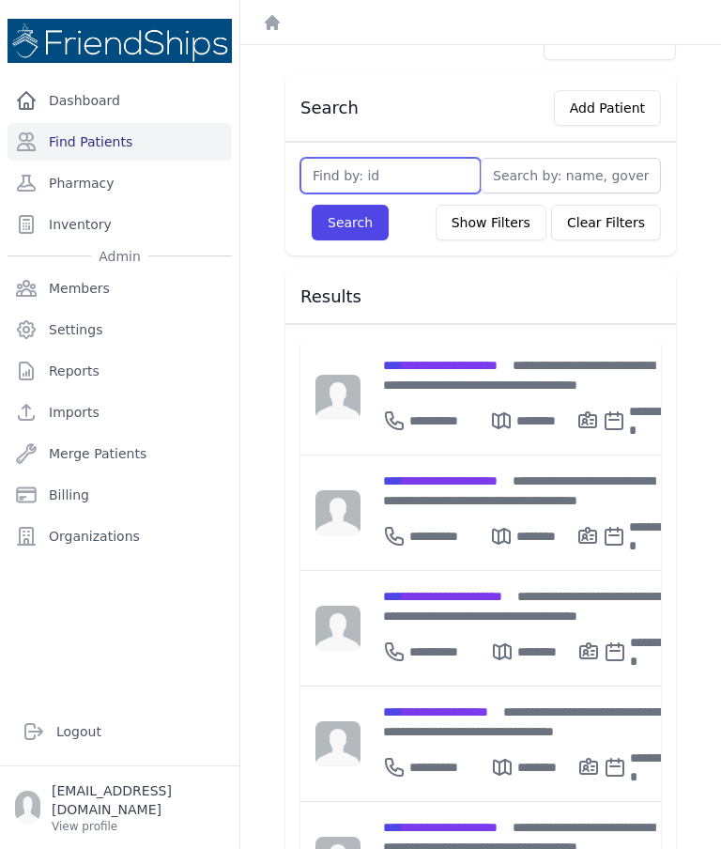
click at [394, 189] on input "text" at bounding box center [390, 176] width 180 height 36
click at [365, 192] on input "623" at bounding box center [390, 176] width 180 height 36
type input "623"
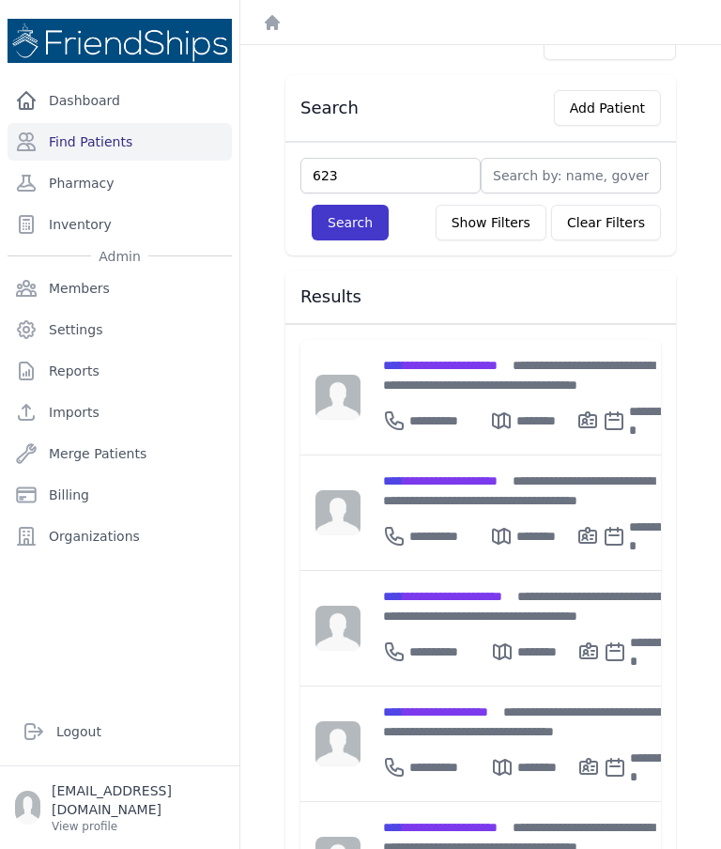
click at [358, 218] on button "Search" at bounding box center [350, 223] width 77 height 36
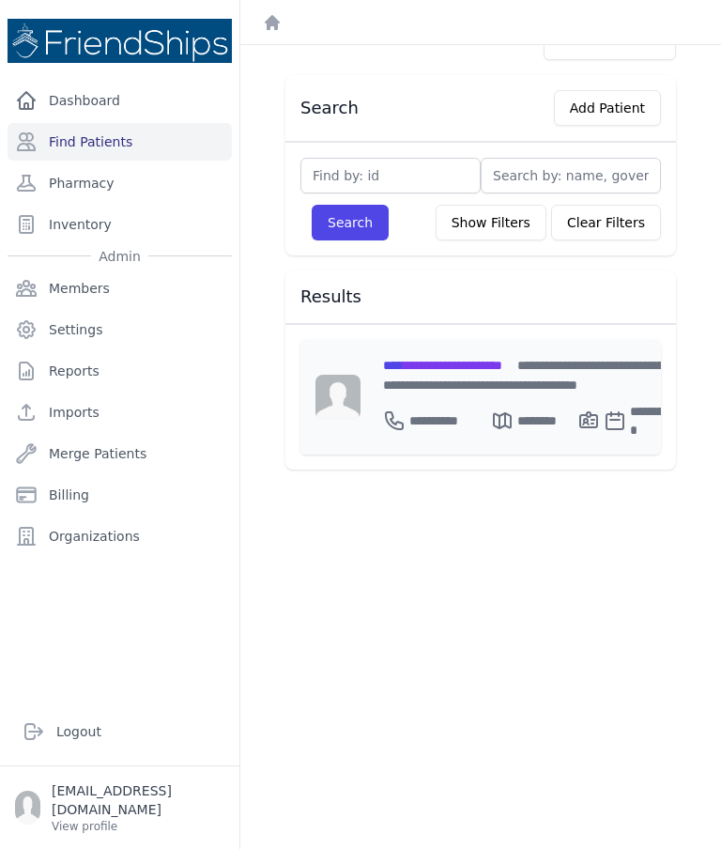
click at [502, 366] on span "**********" at bounding box center [442, 365] width 119 height 13
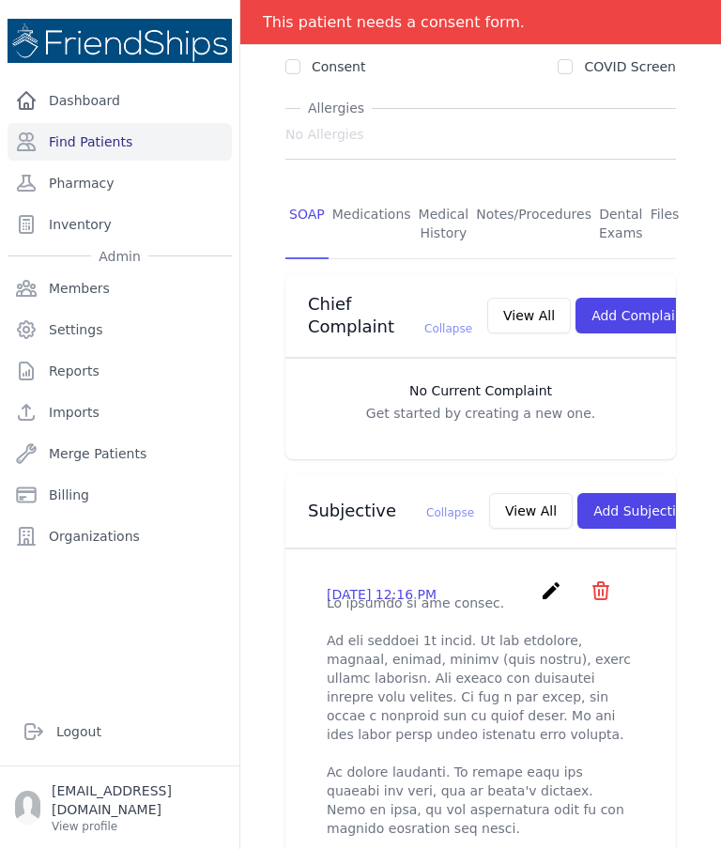
scroll to position [302, 0]
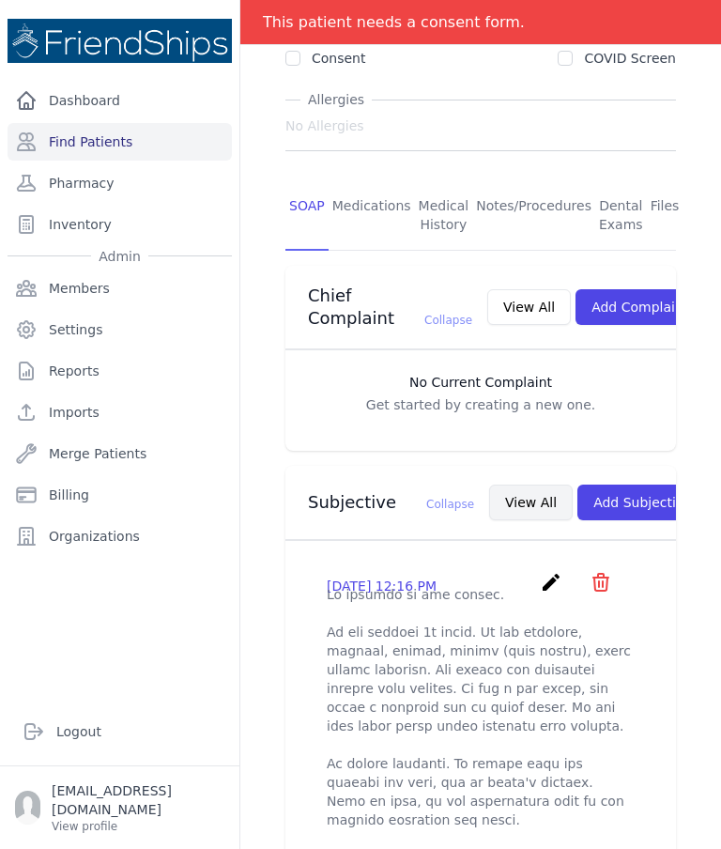
click at [489, 484] on button "View All" at bounding box center [531, 502] width 84 height 36
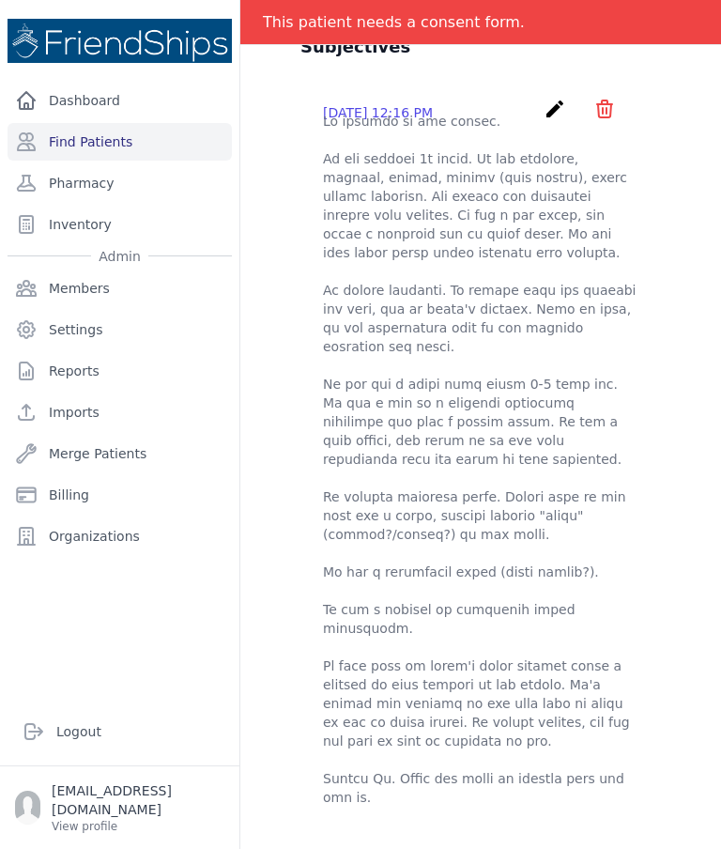
scroll to position [164, 0]
click at [106, 137] on link "Find Patients" at bounding box center [120, 142] width 224 height 38
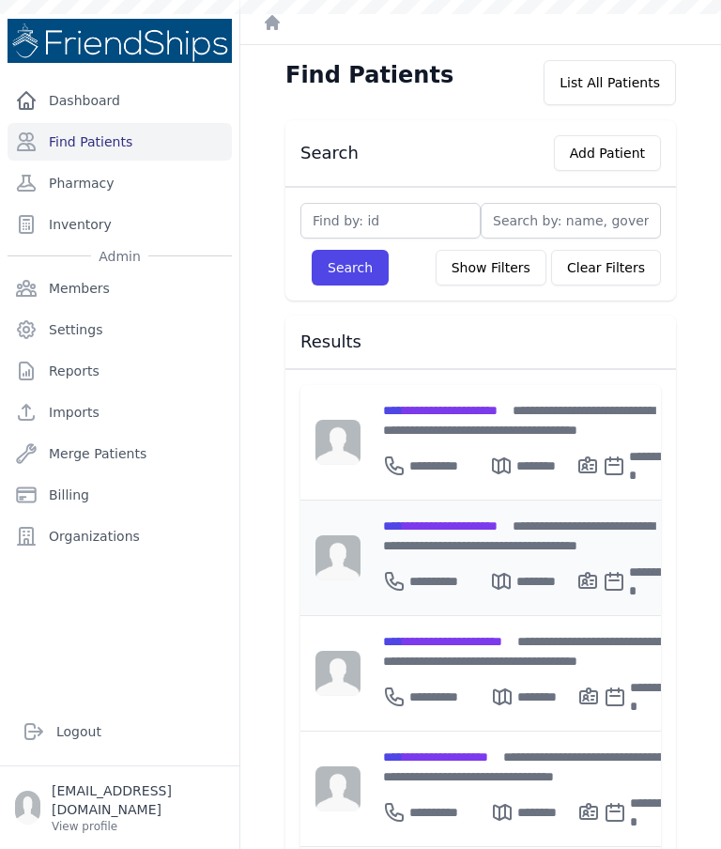
click at [498, 519] on span "**********" at bounding box center [440, 525] width 115 height 13
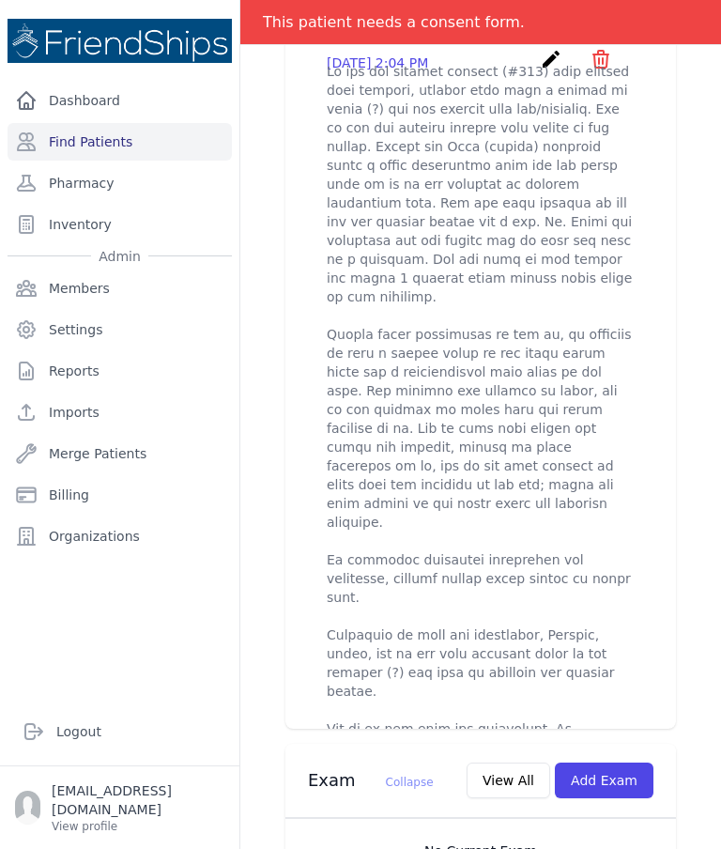
scroll to position [829, 0]
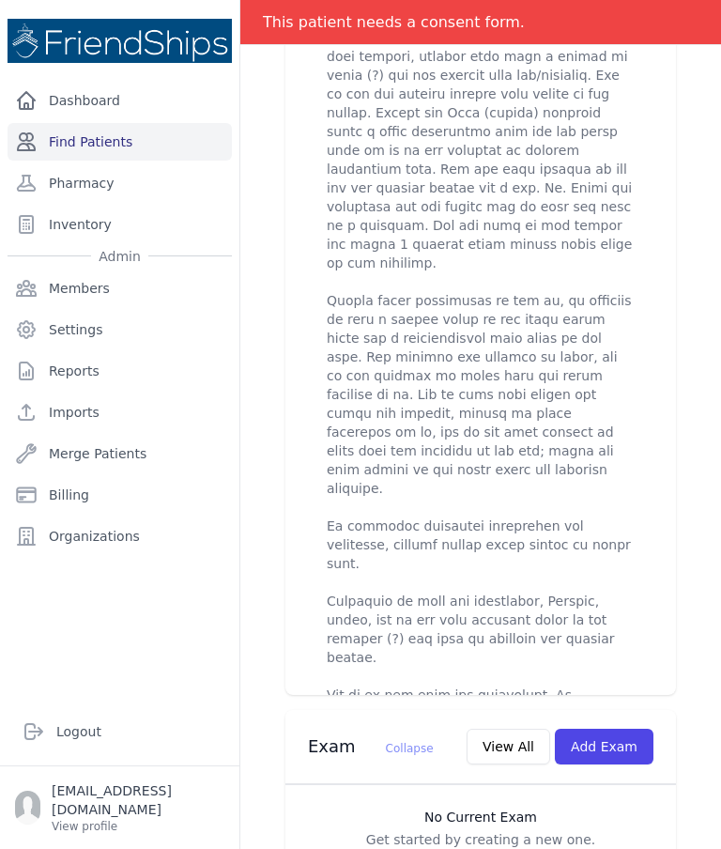
click at [107, 140] on link "Find Patients" at bounding box center [120, 142] width 224 height 38
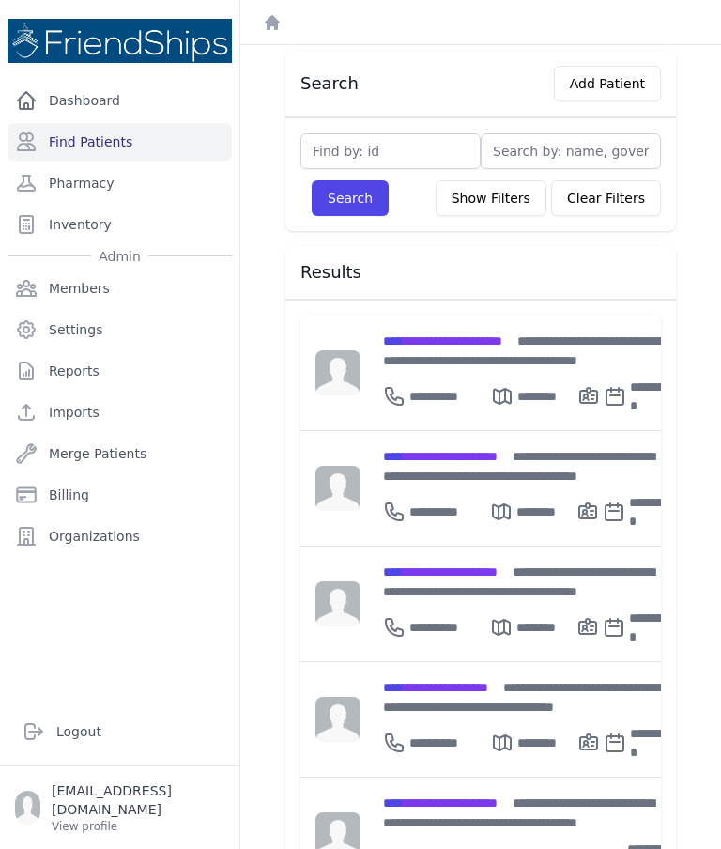
scroll to position [70, 0]
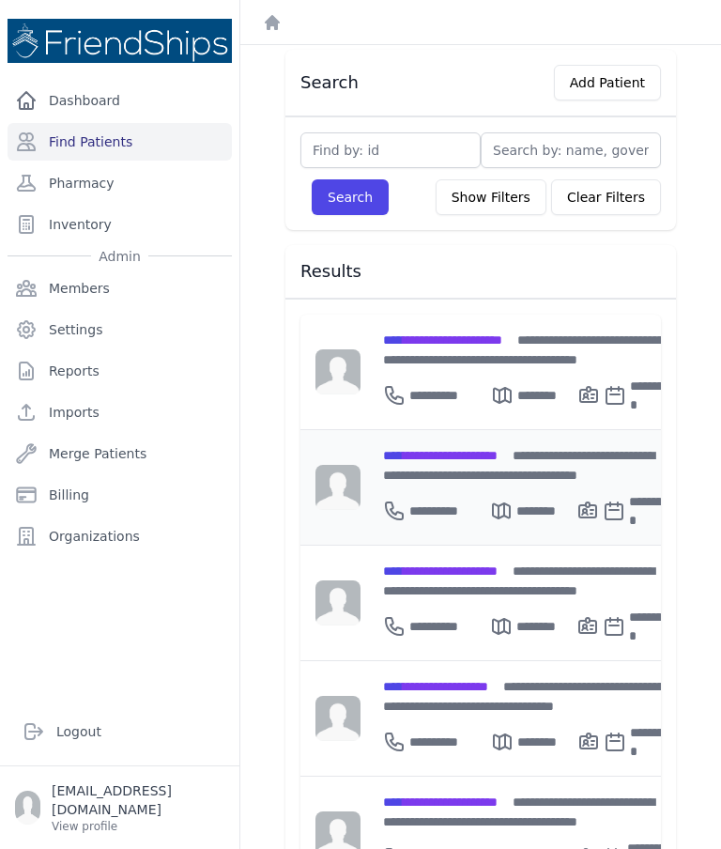
click at [446, 452] on span "**********" at bounding box center [440, 455] width 115 height 13
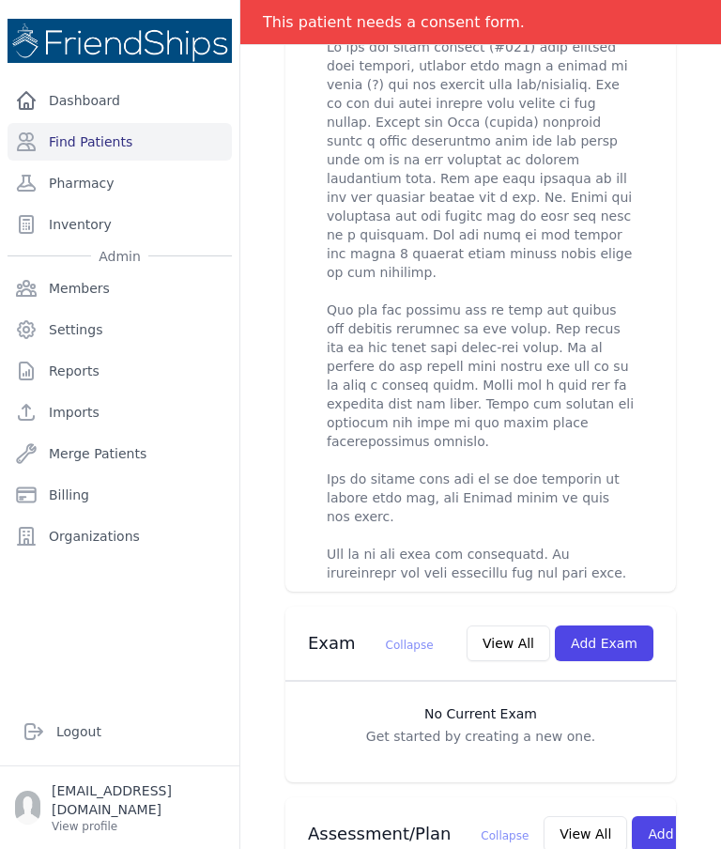
scroll to position [836, 0]
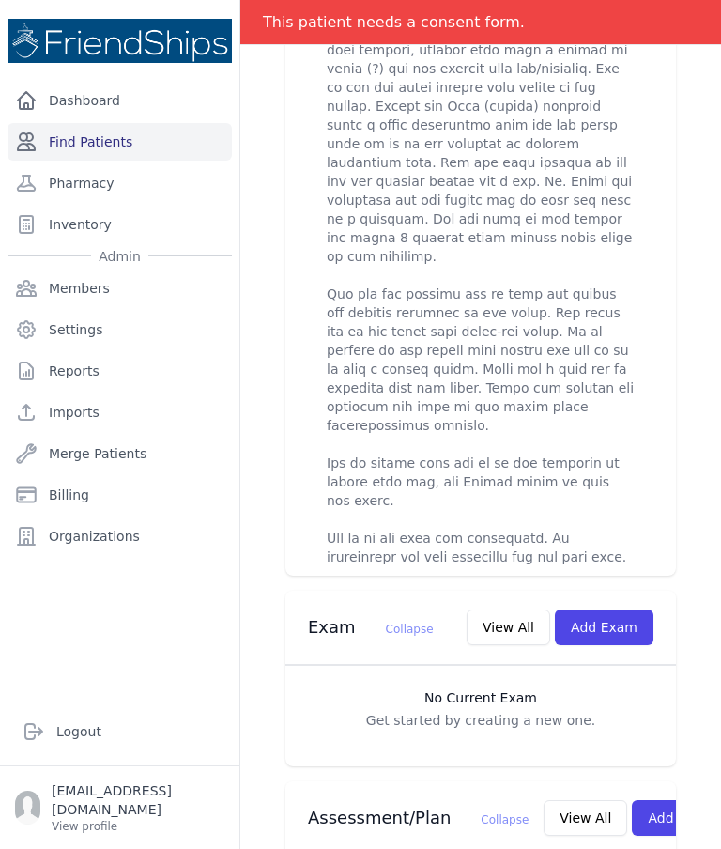
click at [120, 149] on link "Find Patients" at bounding box center [120, 142] width 224 height 38
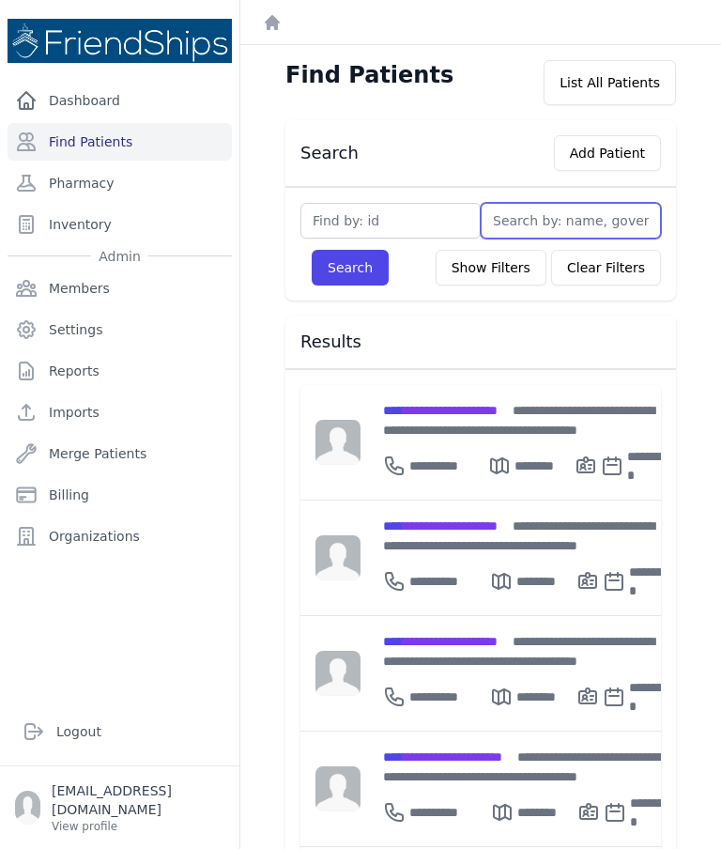
click at [541, 211] on input "text" at bounding box center [571, 221] width 180 height 36
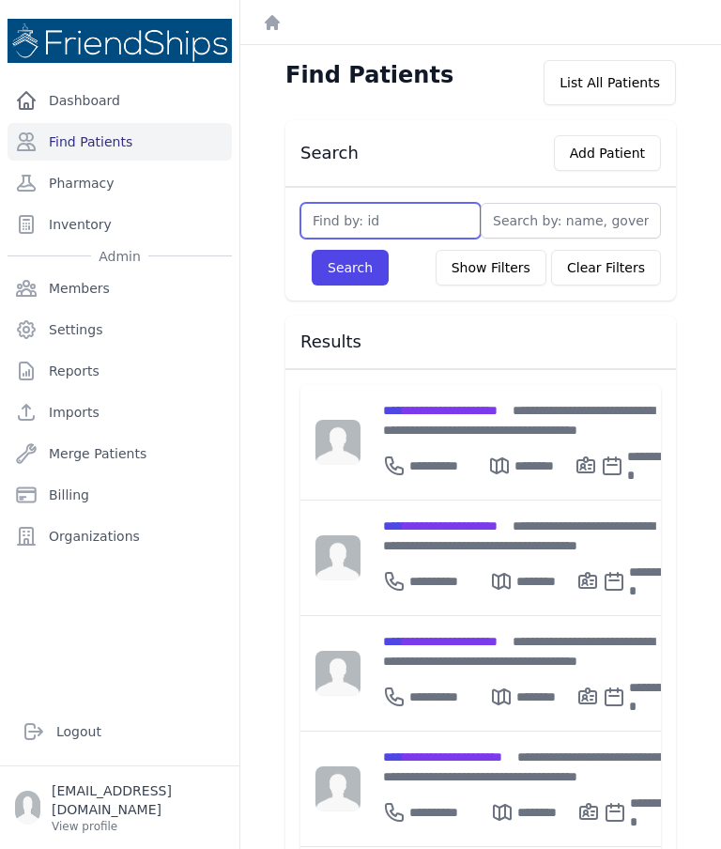
click at [419, 226] on input "text" at bounding box center [390, 221] width 180 height 36
type input "200"
click at [349, 268] on button "Search" at bounding box center [350, 268] width 77 height 36
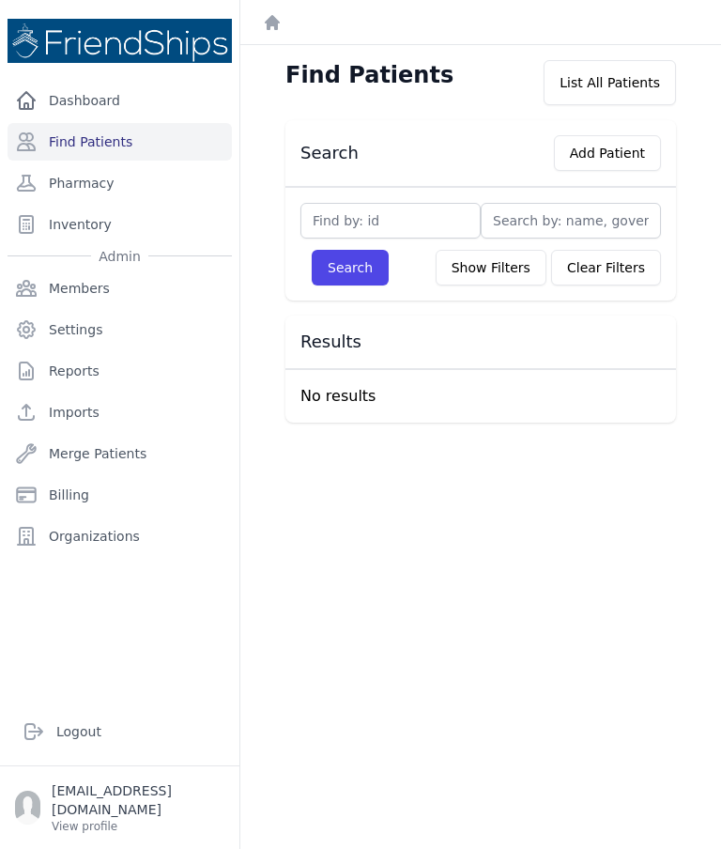
click at [419, 232] on input "text" at bounding box center [390, 221] width 180 height 36
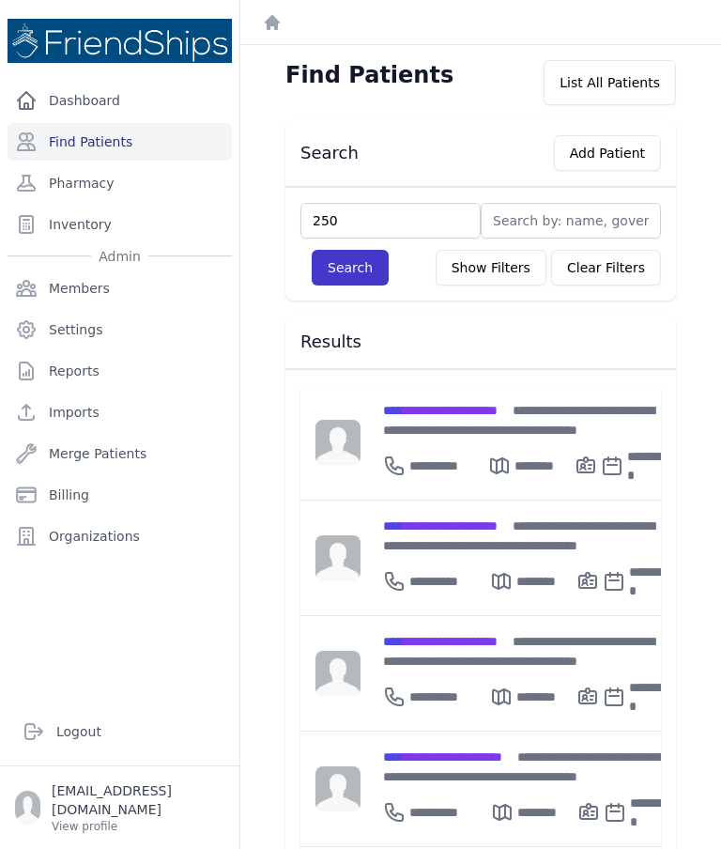
type input "250"
click at [348, 262] on button "Search" at bounding box center [350, 268] width 77 height 36
